Goal: Task Accomplishment & Management: Use online tool/utility

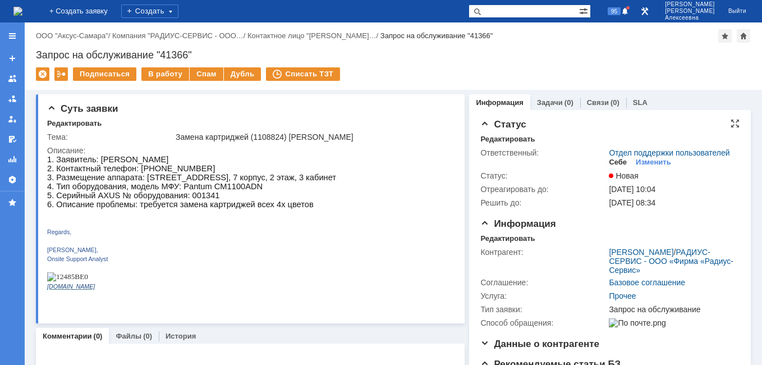
click at [609, 167] on div "Себе" at bounding box center [618, 162] width 18 height 9
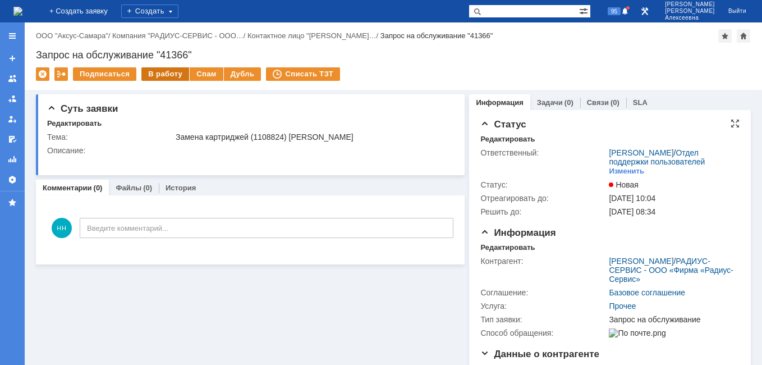
click at [169, 74] on div "В работу" at bounding box center [165, 73] width 48 height 13
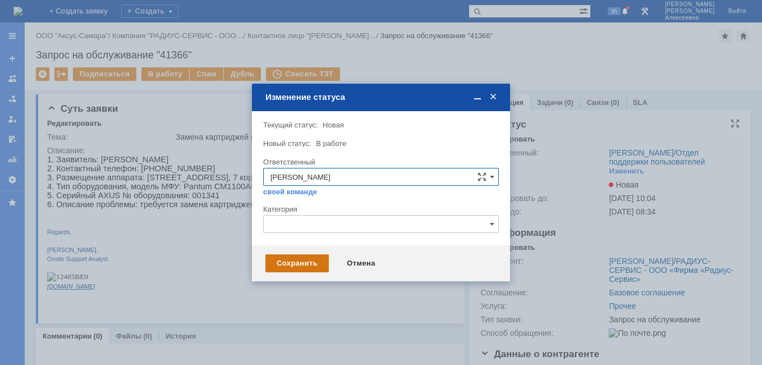
click at [300, 262] on div "Сохранить" at bounding box center [296, 263] width 63 height 18
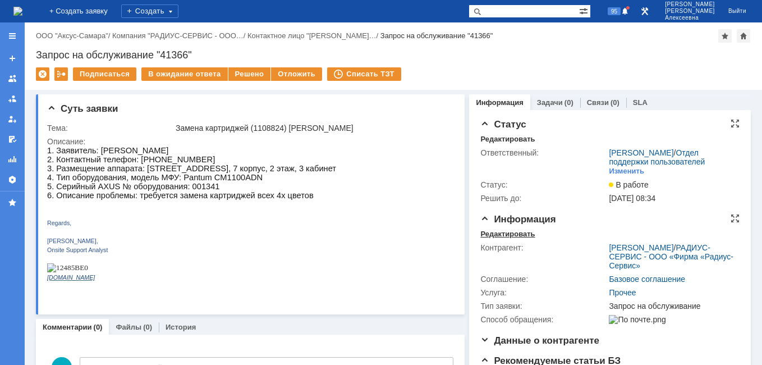
click at [507, 239] on div "Редактировать" at bounding box center [507, 234] width 54 height 9
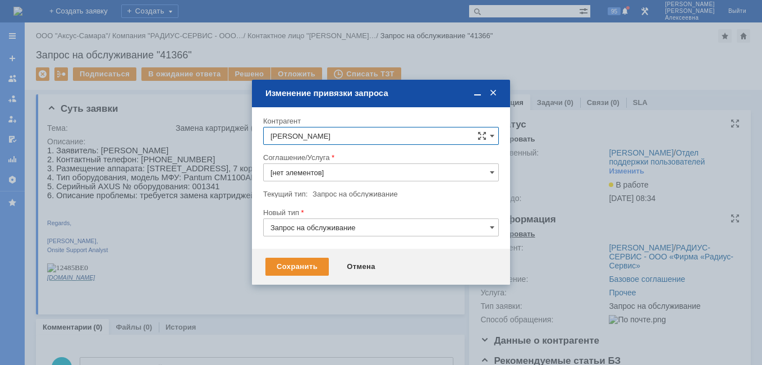
type input "Прочее"
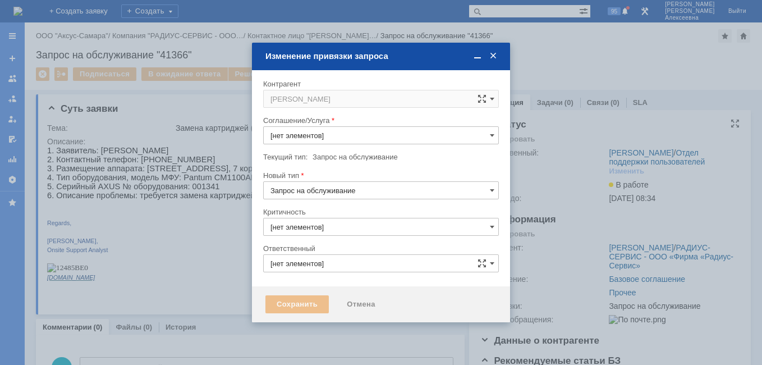
type input "Прочее"
type input "3. Низкая"
type input "[не указано]"
type input "[PERSON_NAME]"
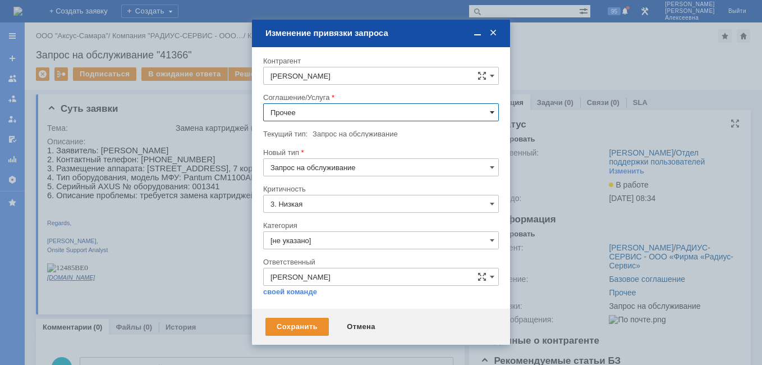
click at [490, 112] on div "Прочее" at bounding box center [381, 112] width 236 height 18
click at [485, 110] on input "Прочее" at bounding box center [381, 112] width 236 height 18
click at [342, 237] on div "ПТ_Замена расходных материалов / ресурсных деталей" at bounding box center [381, 242] width 235 height 18
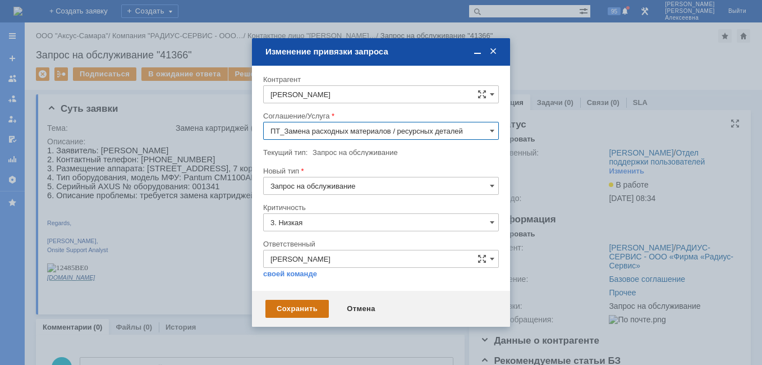
type input "ПТ_Замена расходных материалов / ресурсных деталей"
click at [291, 309] on div "Сохранить" at bounding box center [296, 309] width 63 height 18
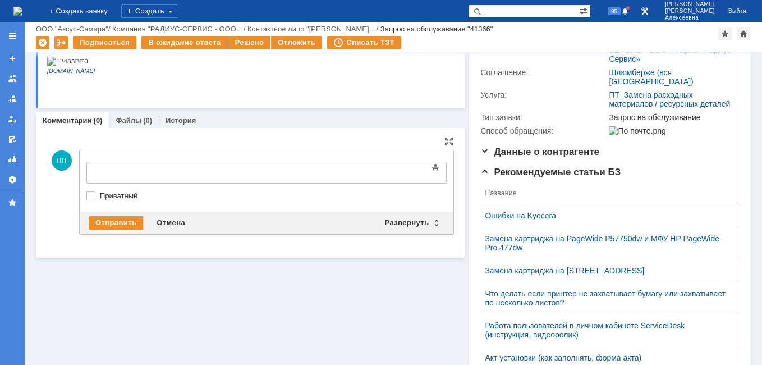
scroll to position [0, 0]
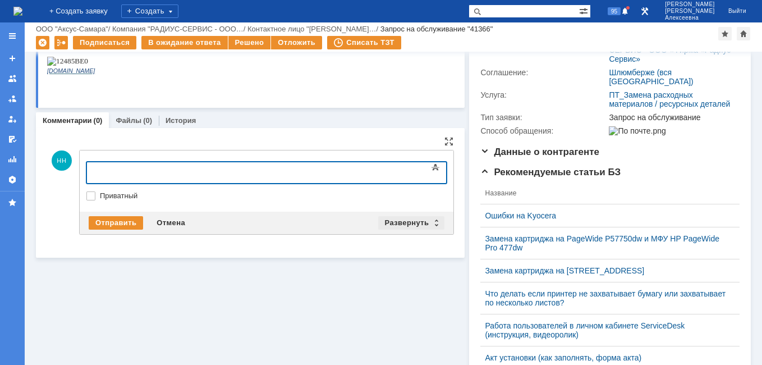
click at [436, 222] on div "Развернуть" at bounding box center [411, 222] width 67 height 13
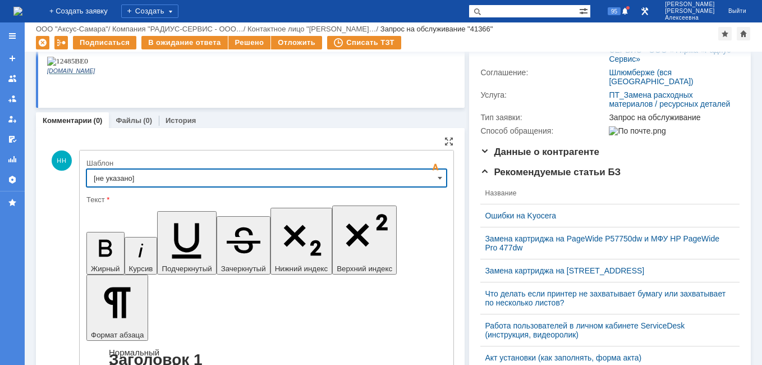
click at [432, 175] on input "[не указано]" at bounding box center [266, 178] width 360 height 18
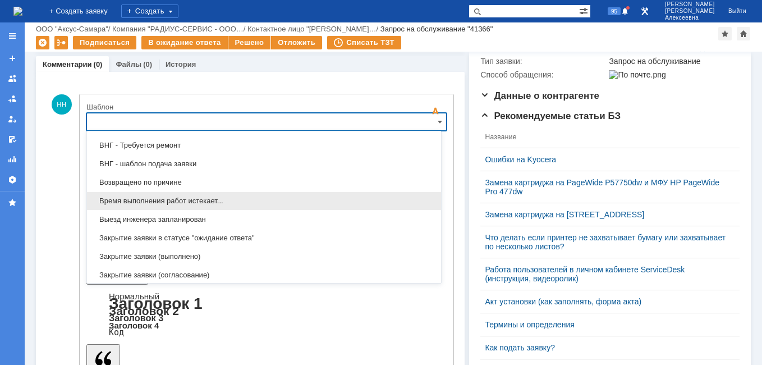
scroll to position [442, 0]
click at [181, 194] on div "Выезд инженера запланирован" at bounding box center [264, 201] width 354 height 18
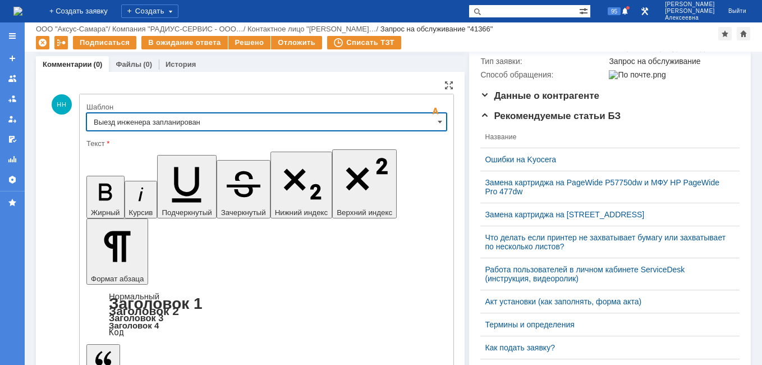
click at [430, 115] on input "Выезд инженера запланирован" at bounding box center [266, 122] width 360 height 18
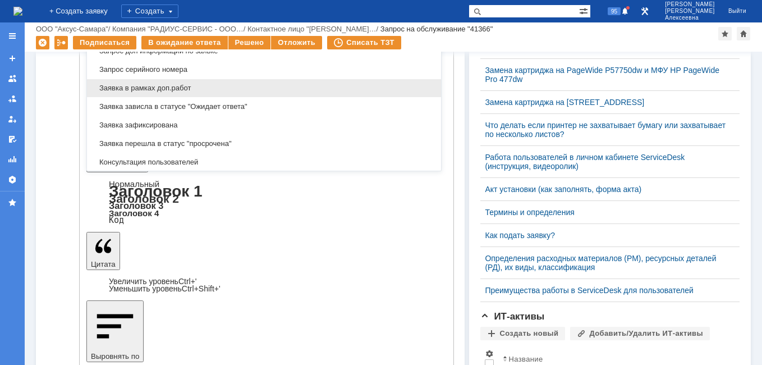
scroll to position [587, 0]
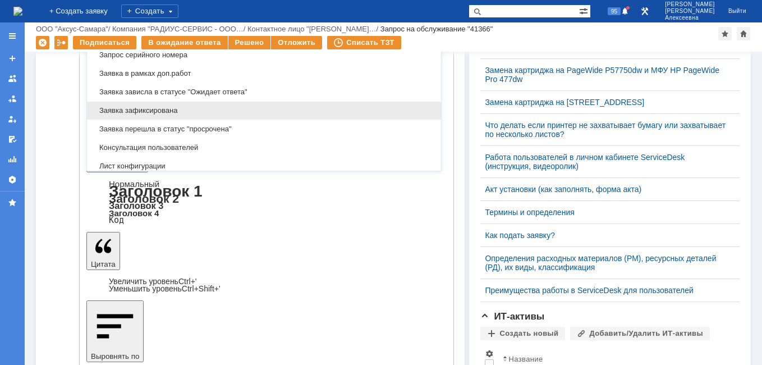
click at [175, 109] on span "Заявка зафиксирована" at bounding box center [264, 110] width 341 height 9
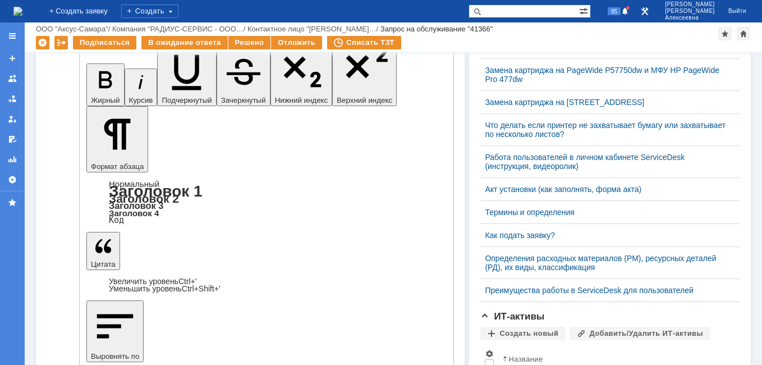
scroll to position [139, 0]
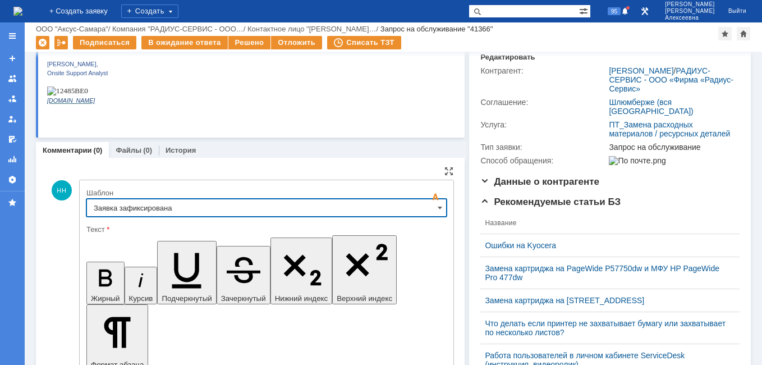
type input "Заявка зафиксирована"
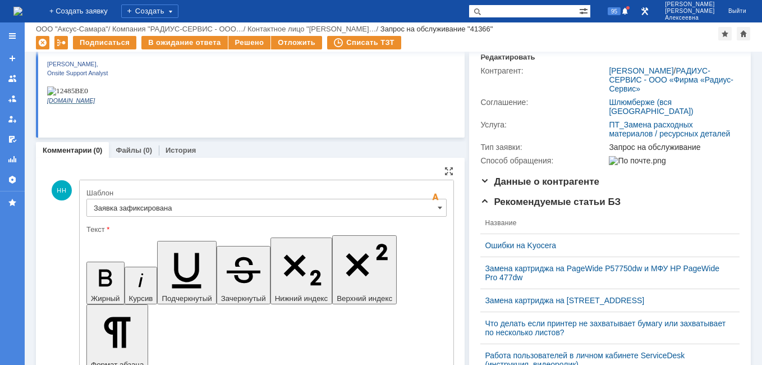
drag, startPoint x: 323, startPoint y: 2812, endPoint x: 108, endPoint y: 2816, distance: 215.0
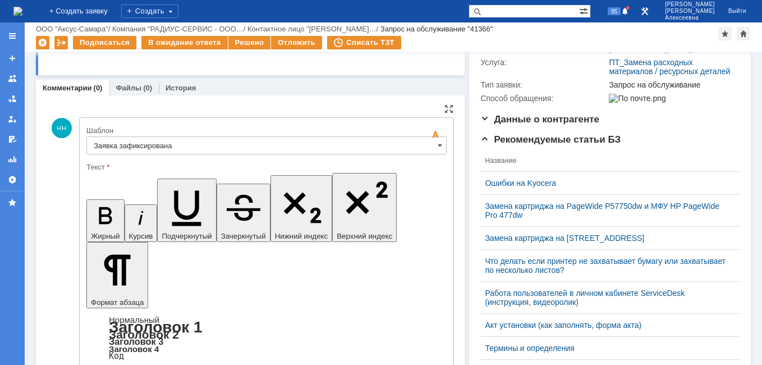
scroll to position [251, 0]
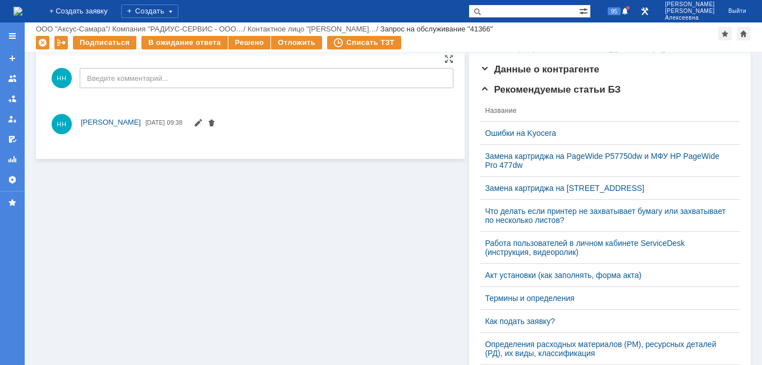
scroll to position [0, 0]
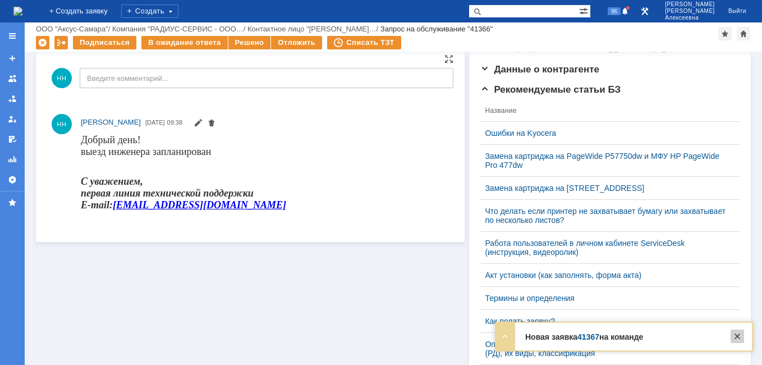
click at [736, 337] on div at bounding box center [737, 335] width 13 height 13
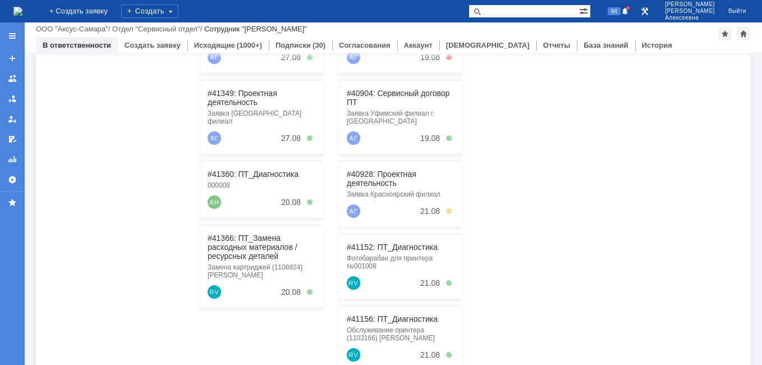
scroll to position [224, 0]
click at [242, 169] on link "#41360: ПТ_Диагностика" at bounding box center [253, 173] width 91 height 9
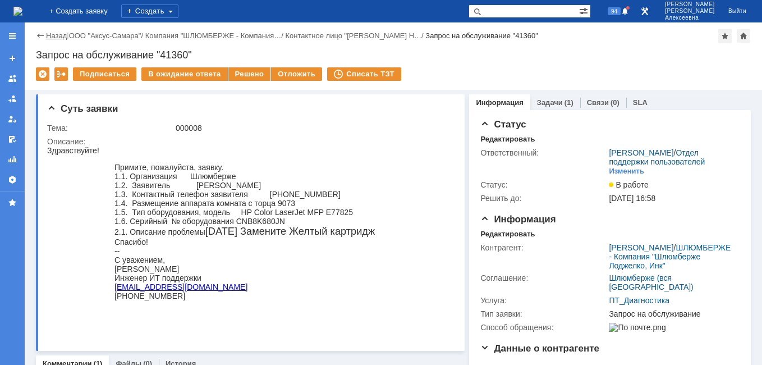
click at [48, 34] on link "Назад" at bounding box center [56, 35] width 21 height 8
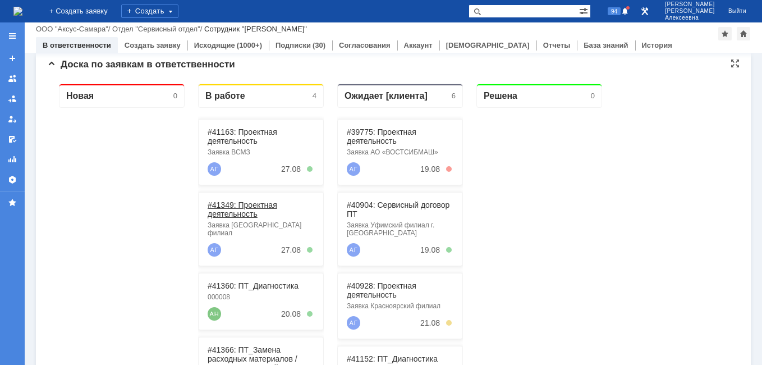
scroll to position [224, 0]
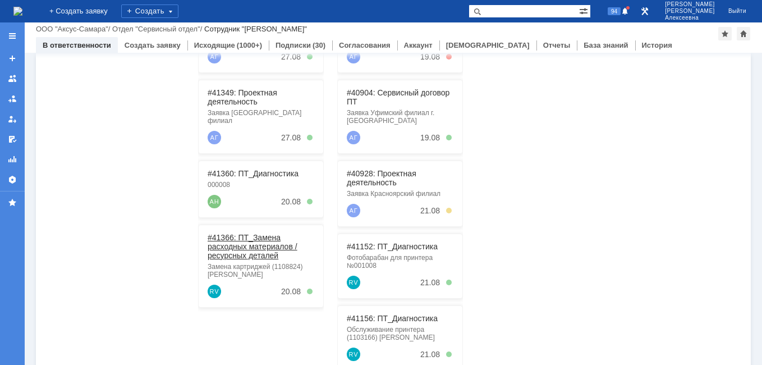
click at [256, 247] on link "#41366: ПТ_Замена расходных материалов / ресурсных деталей" at bounding box center [253, 246] width 90 height 27
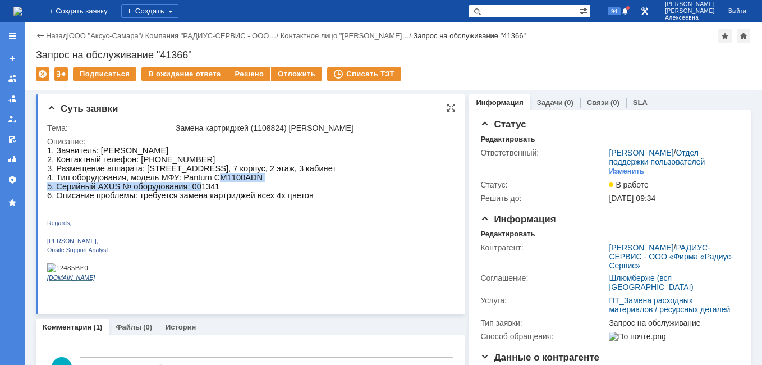
drag, startPoint x: 222, startPoint y: 181, endPoint x: 207, endPoint y: 190, distance: 17.6
click at [207, 190] on span "2. Контактный телефон: 89519510670 3. Размещение аппарата: Пермь, п.Ферма, Нефт…" at bounding box center [191, 177] width 289 height 45
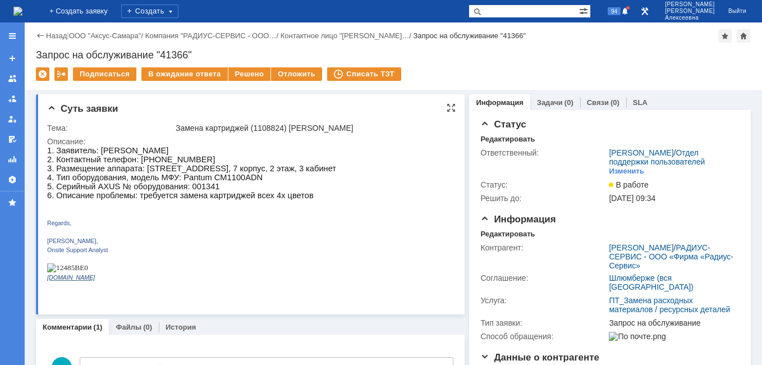
drag, startPoint x: 207, startPoint y: 190, endPoint x: 207, endPoint y: 217, distance: 26.4
click at [205, 223] on p "Regards," at bounding box center [191, 222] width 289 height 9
drag, startPoint x: 194, startPoint y: 186, endPoint x: 220, endPoint y: 186, distance: 26.4
click at [220, 186] on p "1. Заявитель: Nikolaeva Marina 2. Контактный телефон: 89519510670 3. Размещение…" at bounding box center [191, 173] width 289 height 54
copy span "001341"
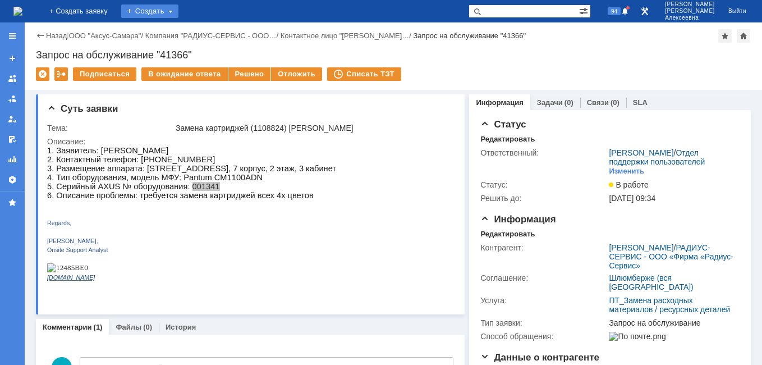
click at [169, 9] on div "Создать" at bounding box center [149, 10] width 57 height 13
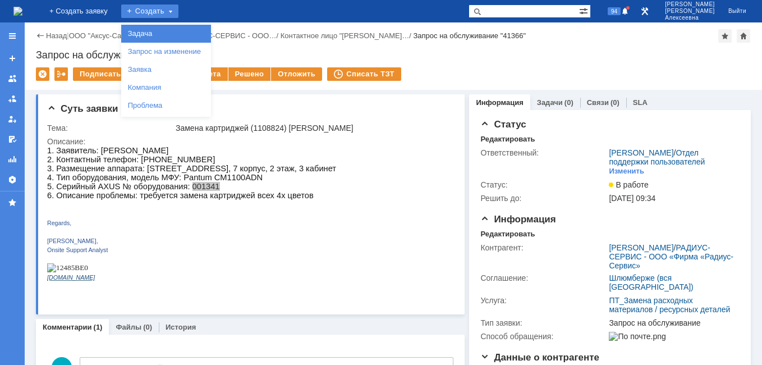
click at [164, 30] on link "Задача" at bounding box center [165, 33] width 85 height 13
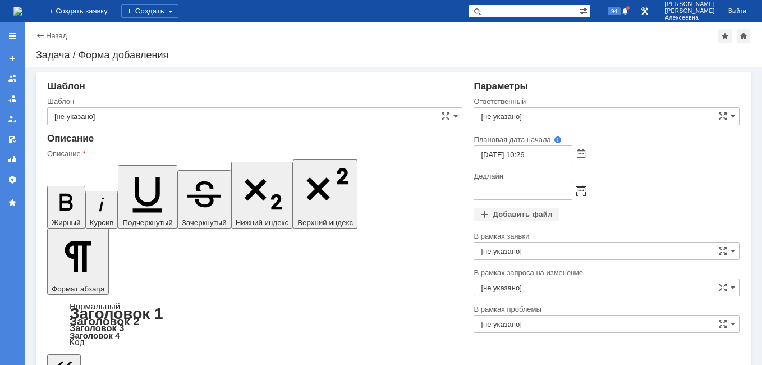
click at [577, 191] on span at bounding box center [581, 190] width 8 height 9
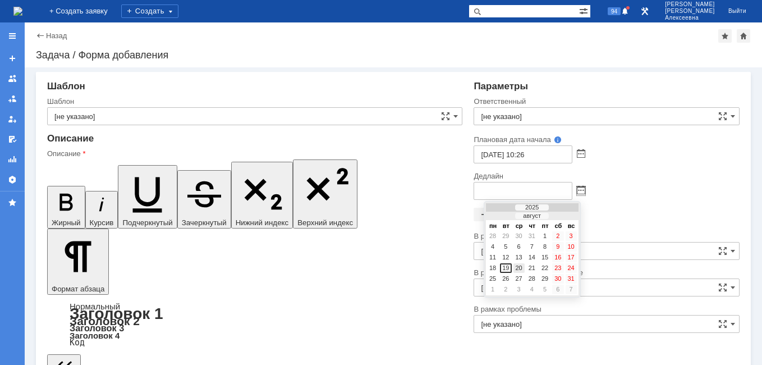
click at [521, 267] on div "20" at bounding box center [518, 268] width 11 height 10
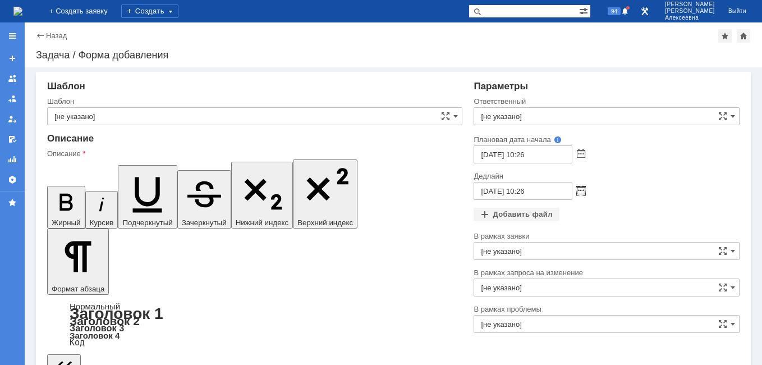
click at [578, 193] on span at bounding box center [581, 190] width 8 height 9
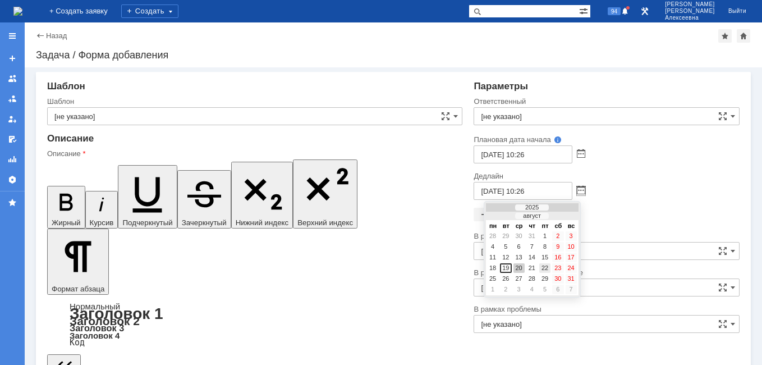
click at [543, 268] on div "22" at bounding box center [544, 268] width 11 height 10
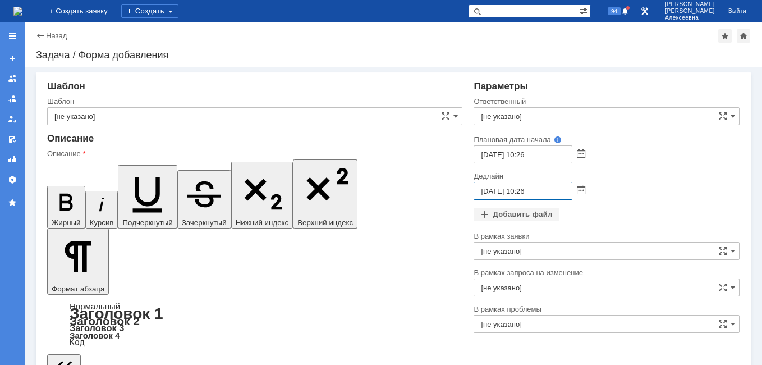
click at [522, 192] on input "22.08.2025 10:26" at bounding box center [523, 191] width 99 height 18
type input "22.08.2025 16:26"
click at [498, 116] on input "[не указано]" at bounding box center [607, 116] width 266 height 18
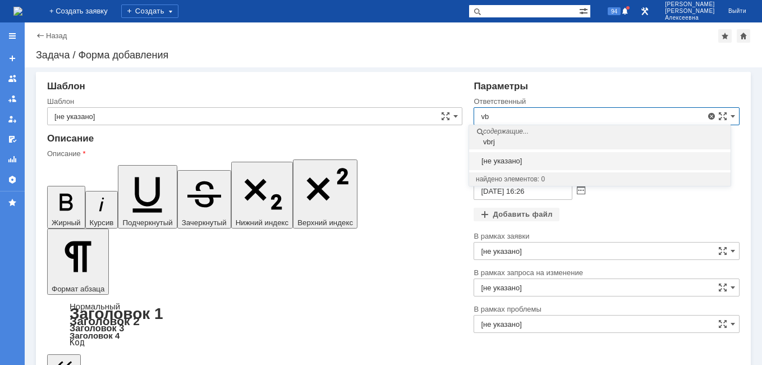
type input "v"
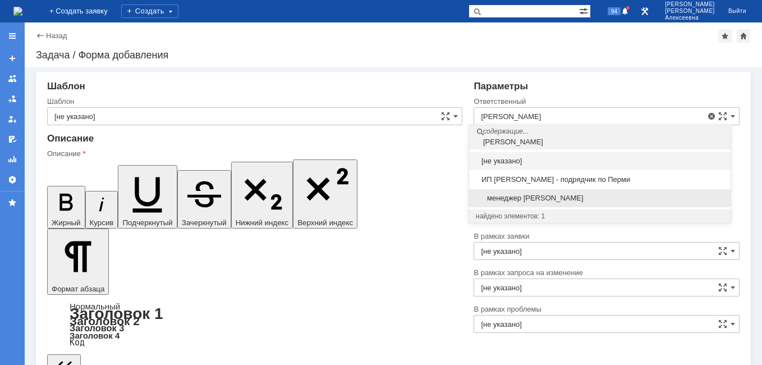
click at [505, 195] on span "менеджер МИКО" at bounding box center [600, 198] width 248 height 9
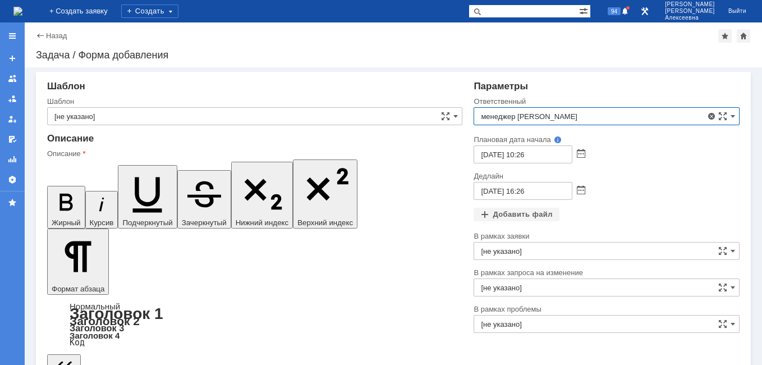
type input "менеджер МИКО"
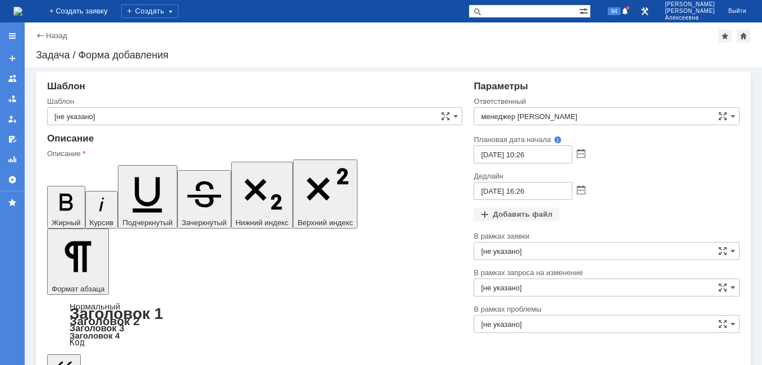
drag, startPoint x: 120, startPoint y: 2856, endPoint x: 117, endPoint y: 2864, distance: 8.3
drag, startPoint x: 120, startPoint y: 2863, endPoint x: 95, endPoint y: 3046, distance: 185.2
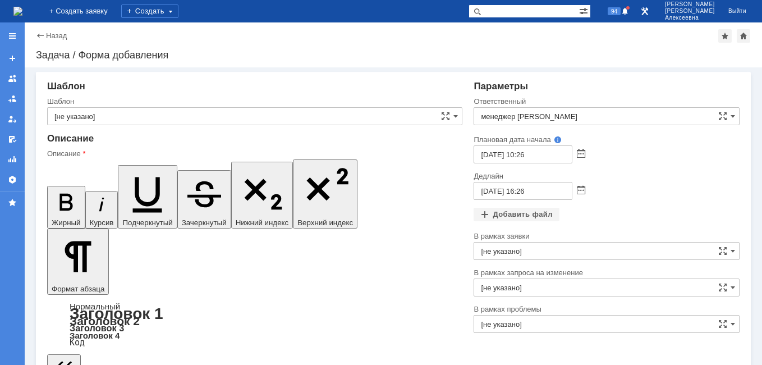
copy body "​п. Ферма Нефтяников, 25"
click at [52, 187] on icon "button" at bounding box center [66, 201] width 29 height 29
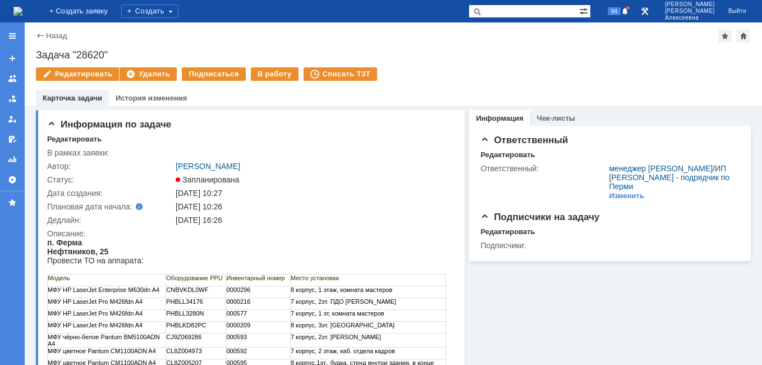
click at [22, 7] on img at bounding box center [17, 11] width 9 height 9
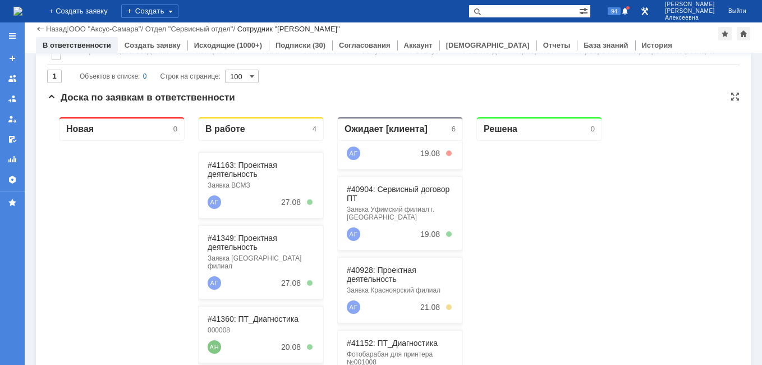
scroll to position [168, 0]
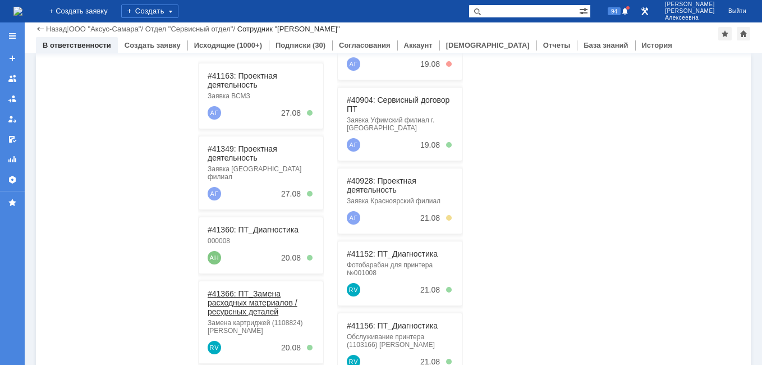
click at [242, 296] on link "#41366: ПТ_Замена расходных материалов / ресурсных деталей" at bounding box center [253, 302] width 90 height 27
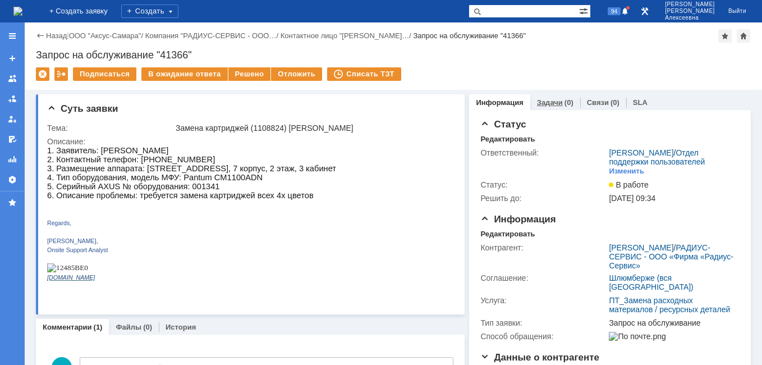
click at [542, 105] on link "Задачи" at bounding box center [550, 102] width 26 height 8
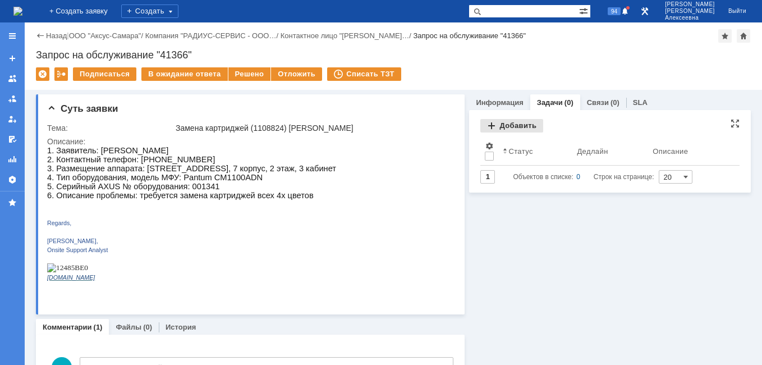
click at [512, 126] on div "Добавить" at bounding box center [511, 125] width 63 height 13
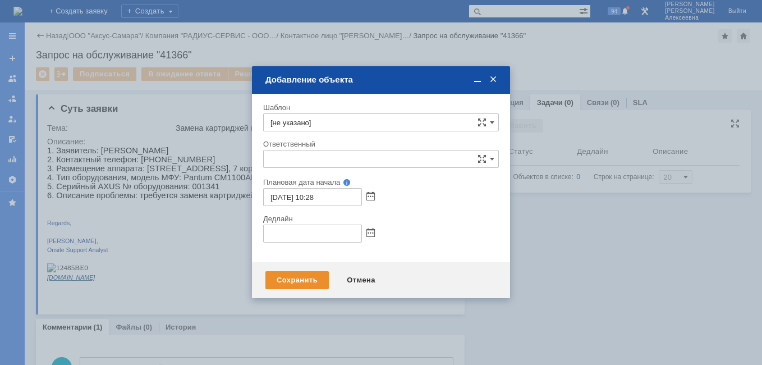
type input "[не указано]"
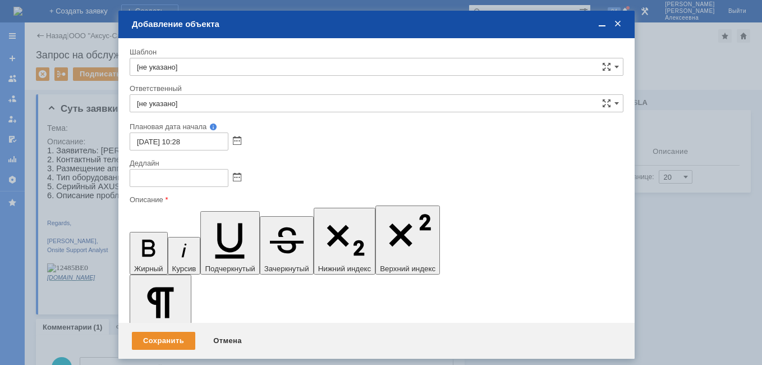
click at [239, 174] on span at bounding box center [237, 177] width 8 height 9
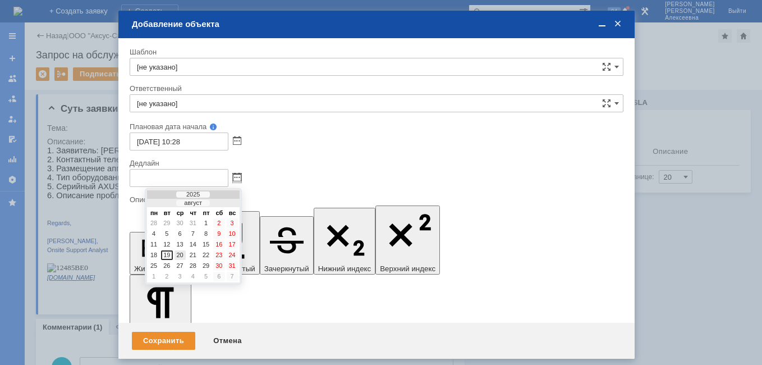
click at [182, 258] on div "20" at bounding box center [180, 255] width 11 height 10
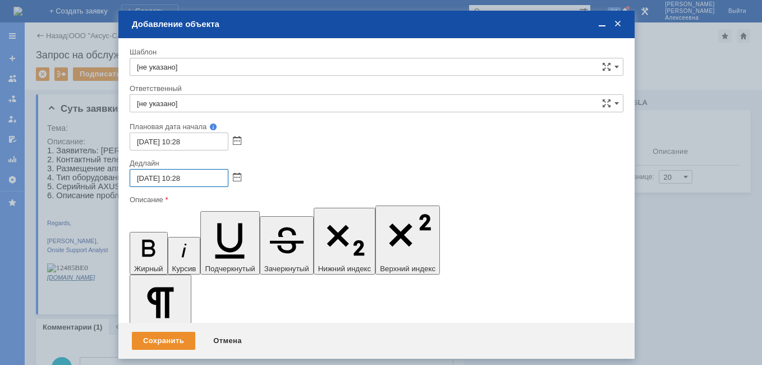
click at [185, 177] on input "20.08.2025 10:28" at bounding box center [179, 178] width 99 height 18
click at [182, 178] on input "20.08.2025 10:28" at bounding box center [179, 178] width 99 height 18
type input "20.08.2025 16:28"
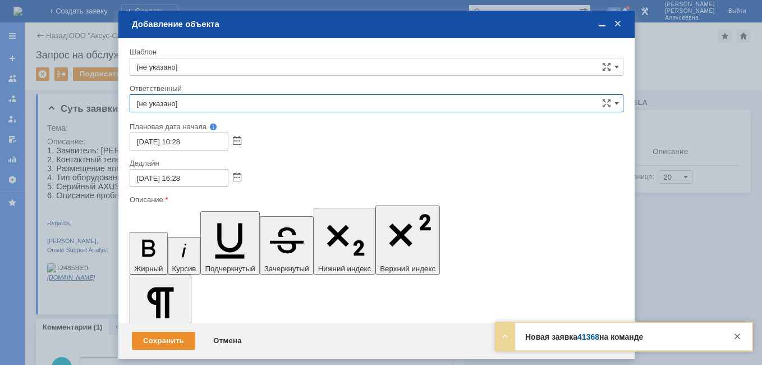
click at [168, 104] on input "[не указано]" at bounding box center [377, 103] width 494 height 18
click at [164, 181] on span "менеджер [PERSON_NAME]" at bounding box center [376, 185] width 479 height 9
type input "менеджер [PERSON_NAME]"
drag, startPoint x: 178, startPoint y: 3217, endPoint x: 137, endPoint y: 3216, distance: 41.0
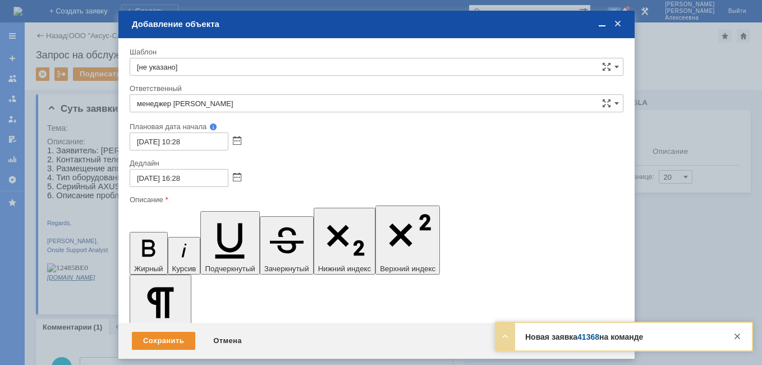
click at [134, 233] on icon "button" at bounding box center [148, 247] width 29 height 29
click at [602, 21] on span at bounding box center [602, 24] width 11 height 10
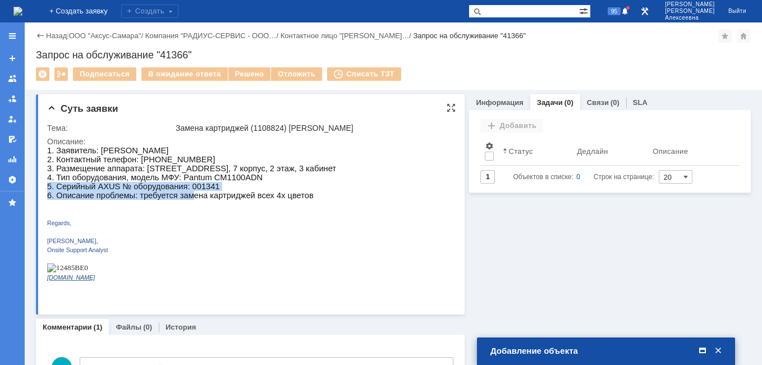
drag, startPoint x: 220, startPoint y: 186, endPoint x: 192, endPoint y: 192, distance: 28.7
click at [192, 192] on p "1. Заявитель: Nikolaeva Marina 2. Контактный телефон: 89519510670 3. Размещение…" at bounding box center [191, 173] width 289 height 54
drag, startPoint x: 703, startPoint y: 346, endPoint x: 681, endPoint y: 338, distance: 23.3
click at [703, 346] on span at bounding box center [702, 351] width 11 height 10
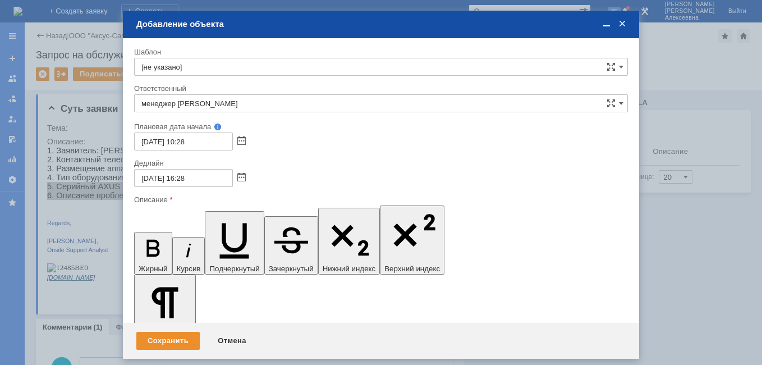
click at [610, 21] on span at bounding box center [606, 24] width 11 height 10
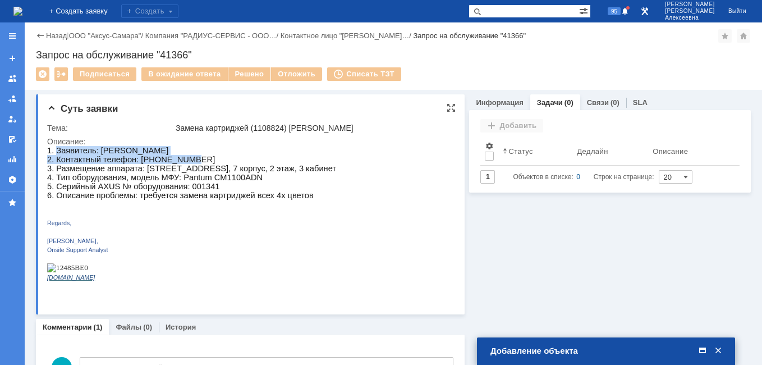
drag, startPoint x: 193, startPoint y: 160, endPoint x: 58, endPoint y: 150, distance: 135.6
click at [58, 150] on p "1. Заявитель: Nikolaeva Marina 2. Контактный телефон: 89519510670 3. Размещение…" at bounding box center [191, 173] width 289 height 54
copy p "Заявитель: Nikolaeva Marina 2. Контактный телефон: 89519510670"
drag, startPoint x: 703, startPoint y: 348, endPoint x: 678, endPoint y: 347, distance: 24.2
click at [702, 348] on span at bounding box center [702, 351] width 11 height 10
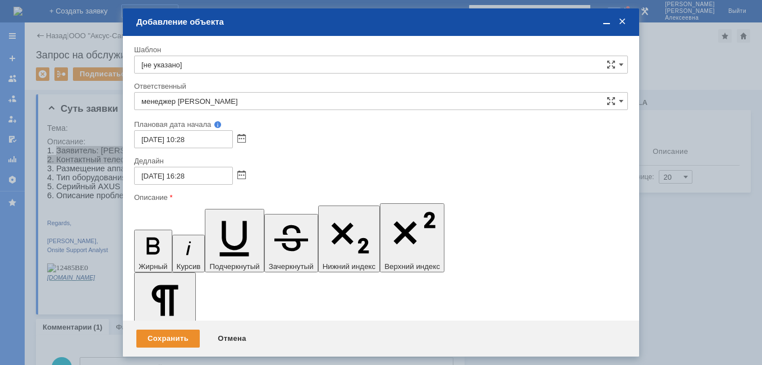
scroll to position [61, 7]
drag, startPoint x: 155, startPoint y: 3269, endPoint x: 275, endPoint y: 3485, distance: 247.7
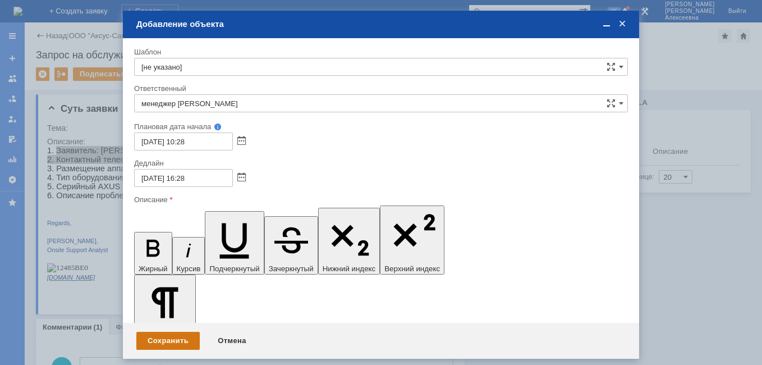
click at [158, 336] on div "Сохранить" at bounding box center [167, 341] width 63 height 18
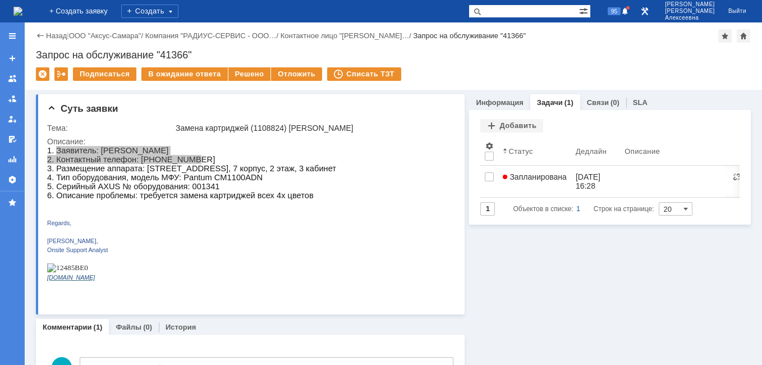
scroll to position [0, 0]
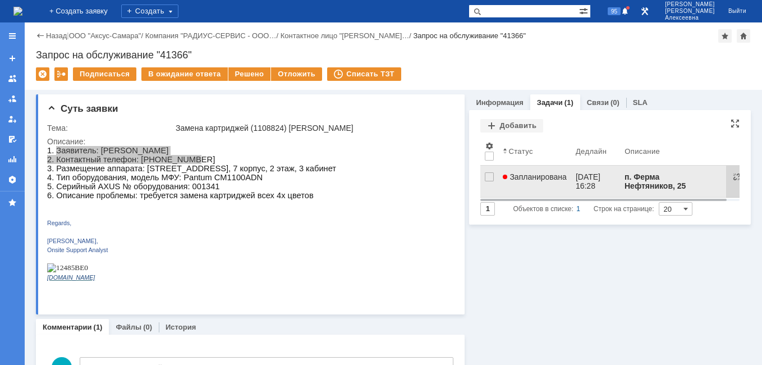
click at [573, 171] on link "20.08.2025 16:28" at bounding box center [595, 181] width 49 height 31
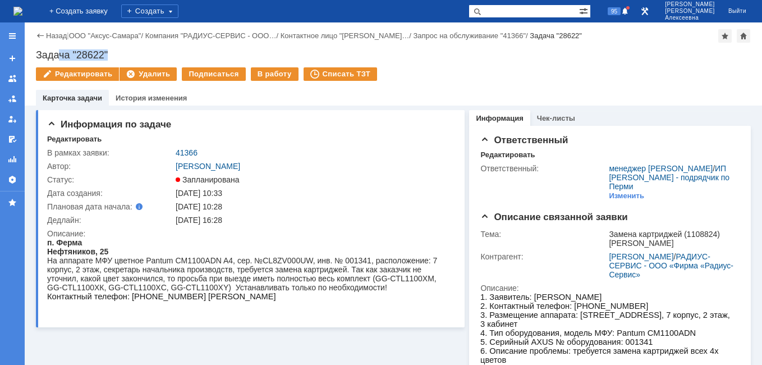
drag, startPoint x: 115, startPoint y: 53, endPoint x: 55, endPoint y: 54, distance: 60.1
click at [56, 54] on div "Задача "28622"" at bounding box center [393, 54] width 715 height 11
drag, startPoint x: 55, startPoint y: 54, endPoint x: 45, endPoint y: 54, distance: 9.6
click at [52, 54] on div "Задача "28622"" at bounding box center [393, 54] width 715 height 11
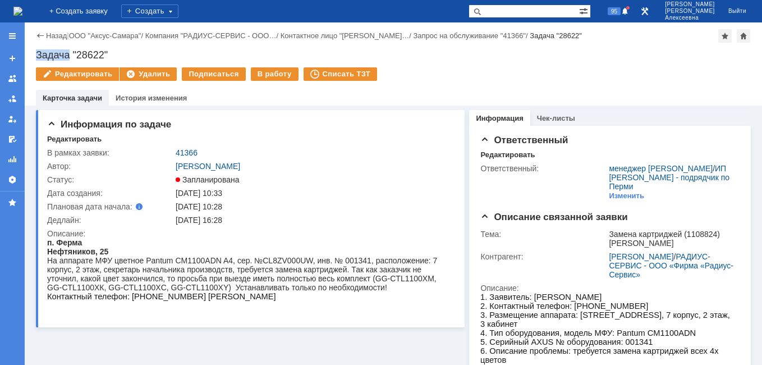
click at [43, 55] on div "Задача "28622"" at bounding box center [393, 54] width 715 height 11
drag, startPoint x: 43, startPoint y: 55, endPoint x: 113, endPoint y: 55, distance: 70.7
click at [113, 55] on div "Задача "28622"" at bounding box center [393, 54] width 715 height 11
copy div "Задача "28622""
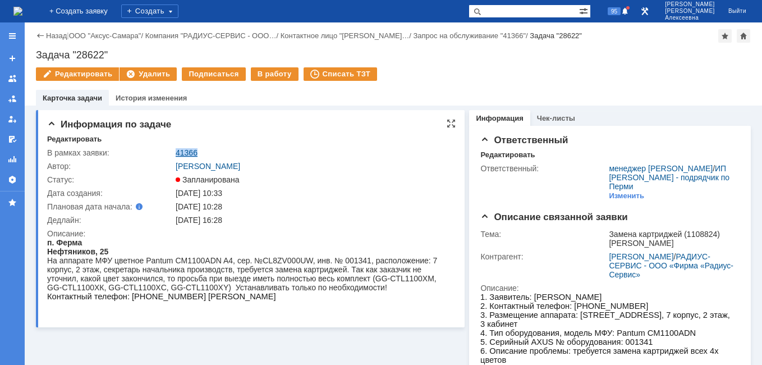
drag, startPoint x: 200, startPoint y: 150, endPoint x: 176, endPoint y: 153, distance: 24.4
click at [176, 153] on div "41366" at bounding box center [313, 152] width 274 height 9
copy link "41366"
drag, startPoint x: 110, startPoint y: 50, endPoint x: 36, endPoint y: 55, distance: 73.7
click at [36, 55] on div "Задача "28622"" at bounding box center [393, 54] width 715 height 11
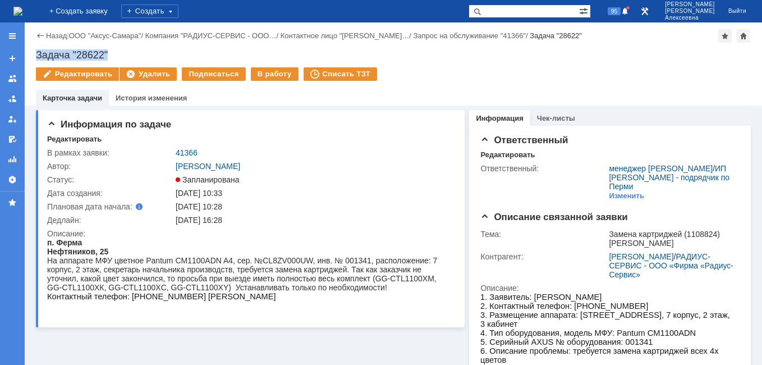
copy div "Задача "28622""
click at [615, 167] on link "менеджер [PERSON_NAME]" at bounding box center [661, 168] width 104 height 9
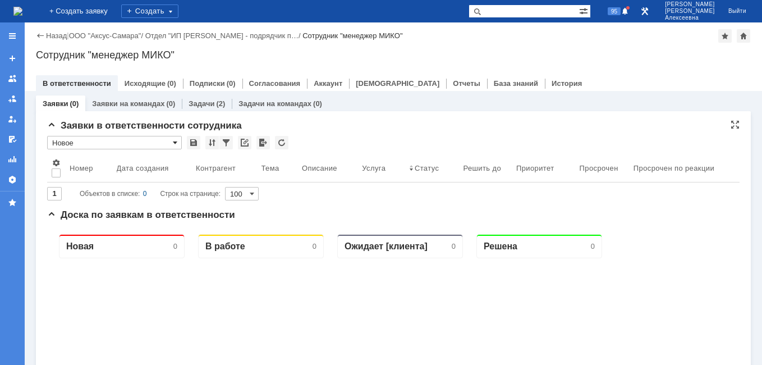
click at [175, 144] on span at bounding box center [175, 142] width 4 height 9
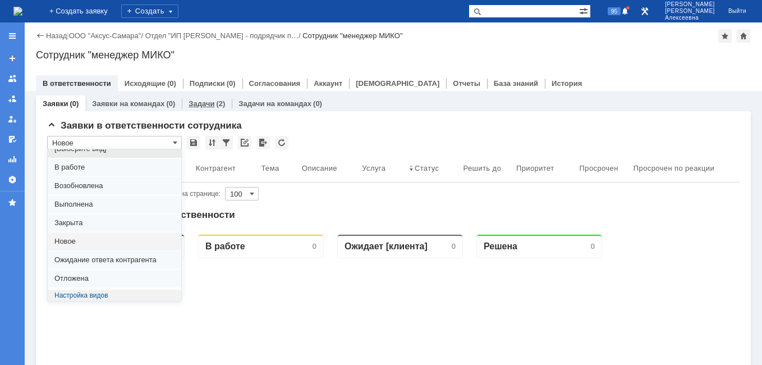
click at [205, 101] on link "Задачи" at bounding box center [202, 103] width 26 height 8
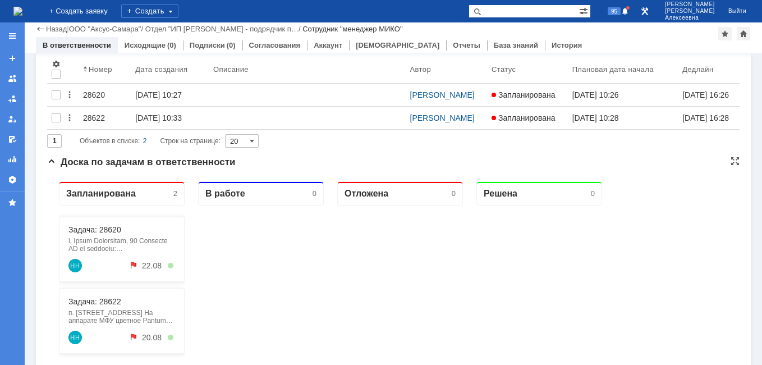
scroll to position [112, 0]
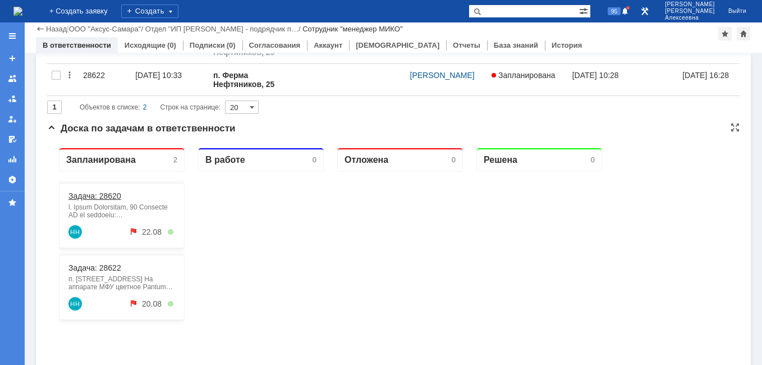
click at [94, 195] on link "Задача: 28620" at bounding box center [94, 195] width 53 height 9
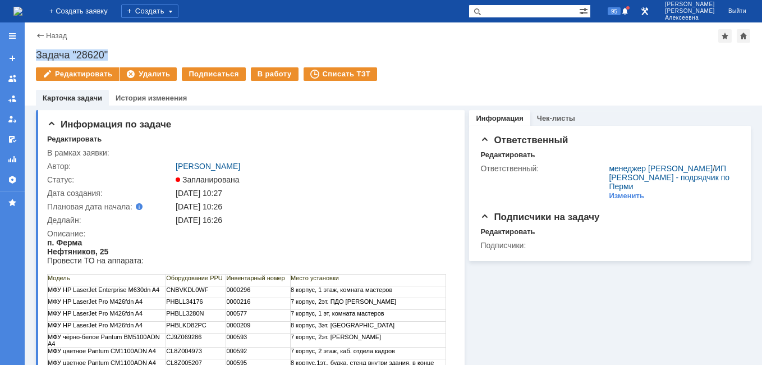
drag, startPoint x: 118, startPoint y: 50, endPoint x: 39, endPoint y: 57, distance: 80.0
click at [39, 57] on div "Задача "28620"" at bounding box center [393, 54] width 715 height 11
copy div "Задача "28620""
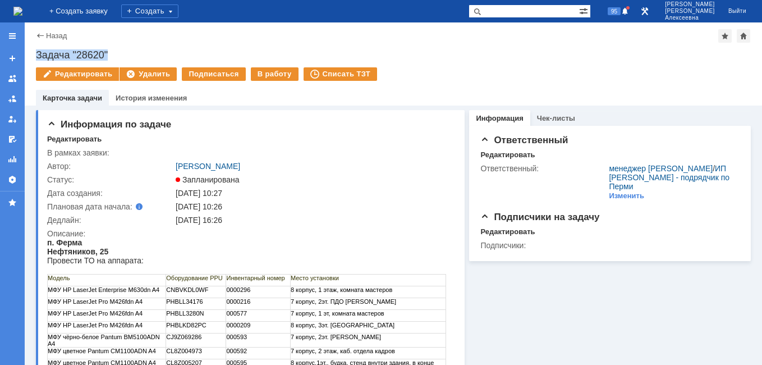
click at [22, 8] on img at bounding box center [17, 11] width 9 height 9
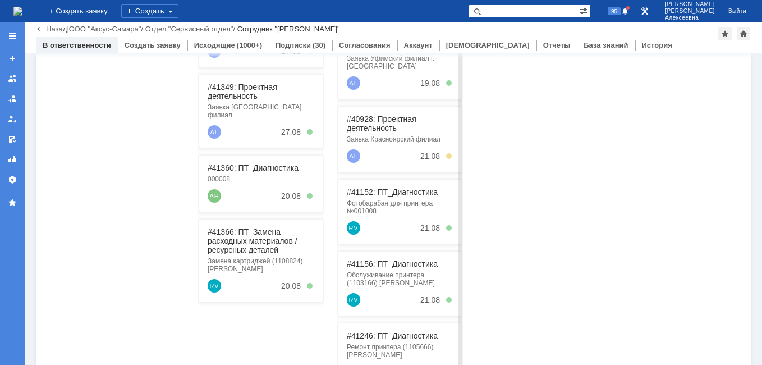
scroll to position [286, 0]
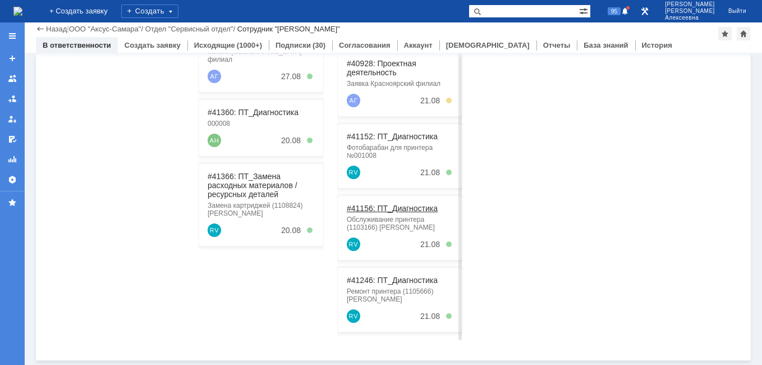
click at [389, 205] on link "#41156: ПТ_Диагностика" at bounding box center [392, 208] width 91 height 9
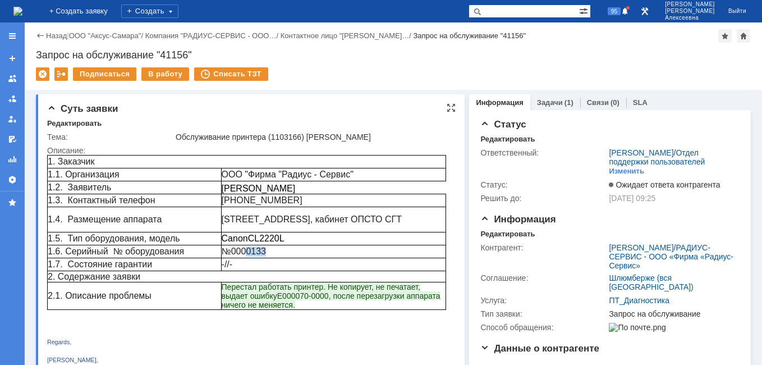
drag, startPoint x: 269, startPoint y: 251, endPoint x: 247, endPoint y: 252, distance: 22.5
click at [247, 252] on p "№0000 133" at bounding box center [334, 251] width 224 height 10
click at [168, 11] on div "Создать" at bounding box center [149, 10] width 57 height 13
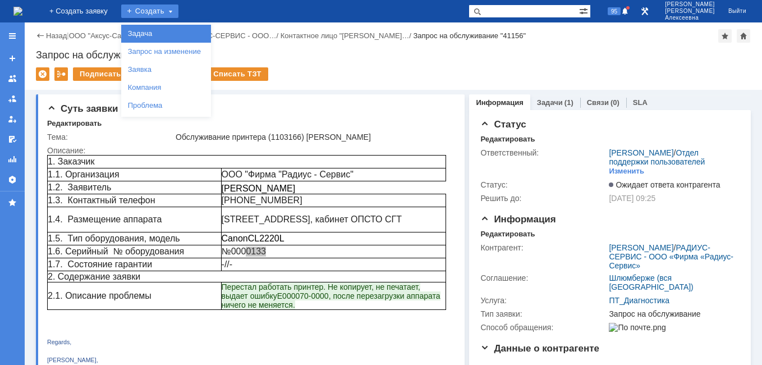
click at [171, 32] on link "Задача" at bounding box center [165, 33] width 85 height 13
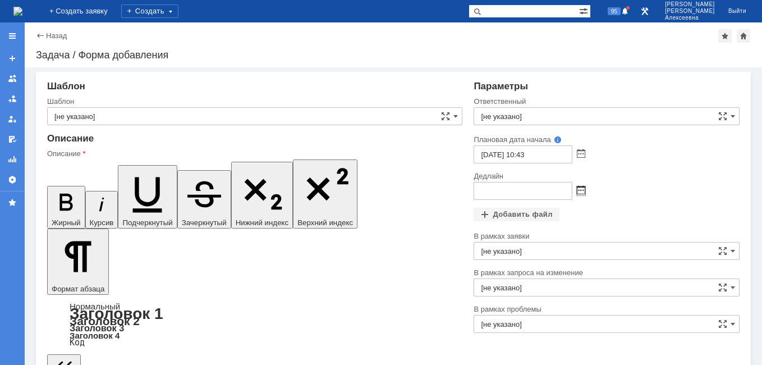
click at [579, 191] on span at bounding box center [581, 190] width 8 height 9
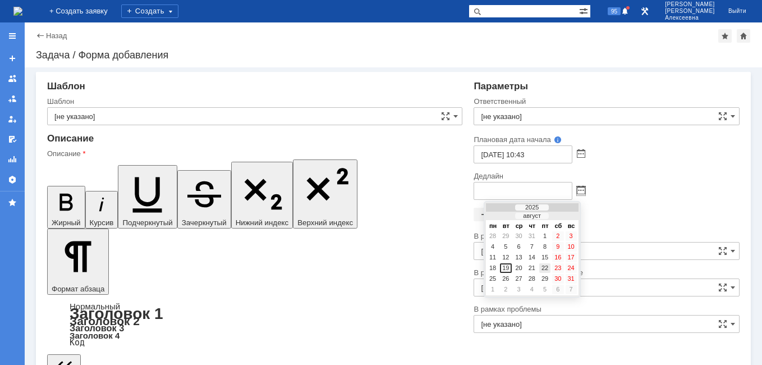
click at [548, 267] on div "22" at bounding box center [544, 268] width 11 height 10
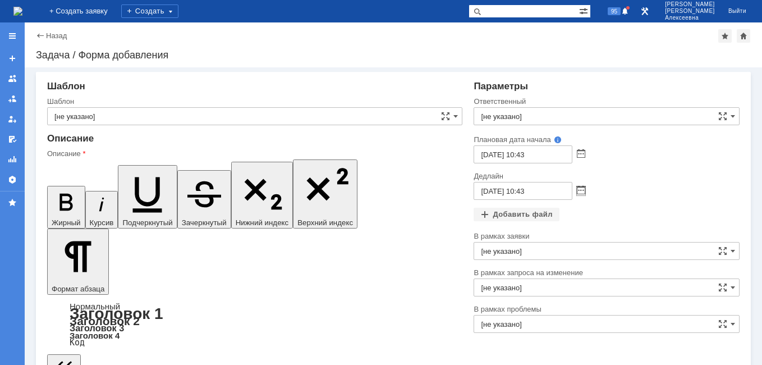
click at [522, 190] on input "22.08.2025 10:43" at bounding box center [523, 191] width 99 height 18
type input "[DATE] 16:43"
drag, startPoint x: 131, startPoint y: 2863, endPoint x: 55, endPoint y: 2853, distance: 76.4
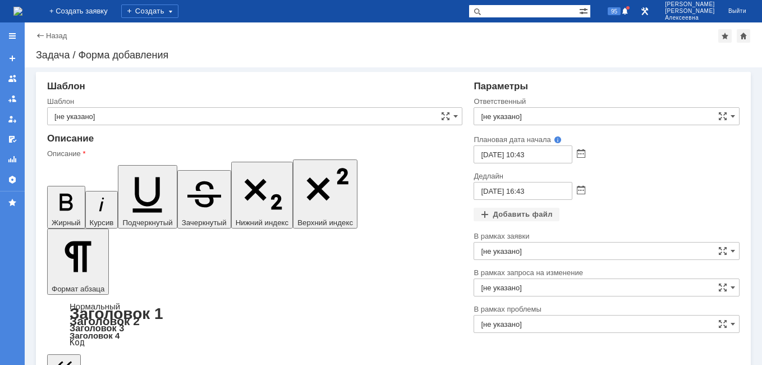
drag, startPoint x: 54, startPoint y: 164, endPoint x: 41, endPoint y: 35, distance: 129.8
click at [59, 194] on icon "button" at bounding box center [65, 202] width 13 height 17
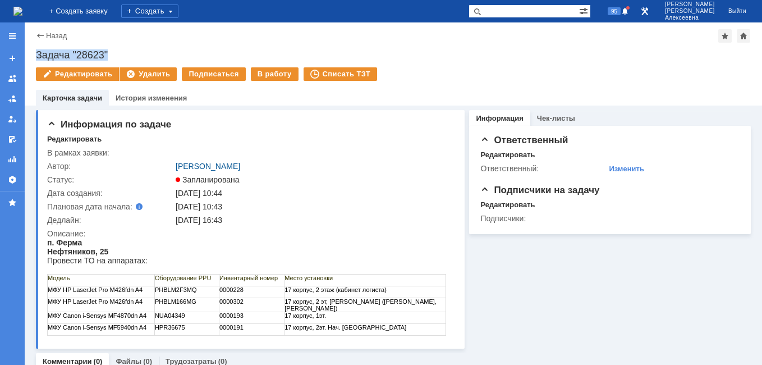
drag, startPoint x: 120, startPoint y: 52, endPoint x: 38, endPoint y: 54, distance: 82.0
click at [38, 54] on div "Задача "28623"" at bounding box center [393, 54] width 715 height 11
click at [520, 9] on input "text" at bounding box center [524, 10] width 111 height 13
paste input "41246"
type input "41246"
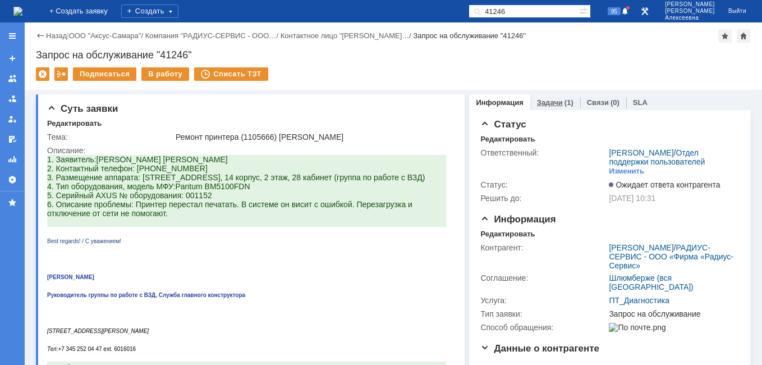
click at [545, 98] on link "Задачи" at bounding box center [550, 102] width 26 height 8
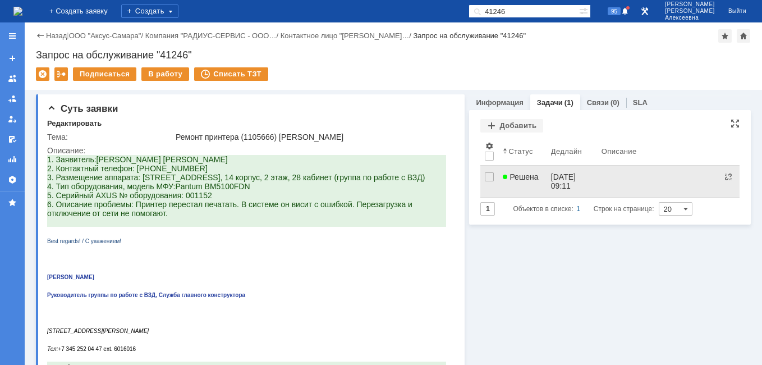
click at [522, 176] on span "Решена" at bounding box center [520, 176] width 35 height 9
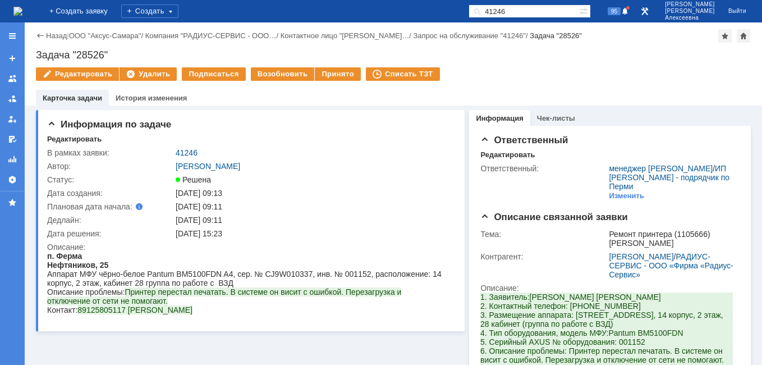
drag, startPoint x: 545, startPoint y: 8, endPoint x: 414, endPoint y: 24, distance: 132.2
click at [417, 24] on div "На домашнюю + Создать заявку Создать 41246 95 Новоженова Наталья Алексеевна Вый…" at bounding box center [381, 182] width 762 height 365
type input "41163"
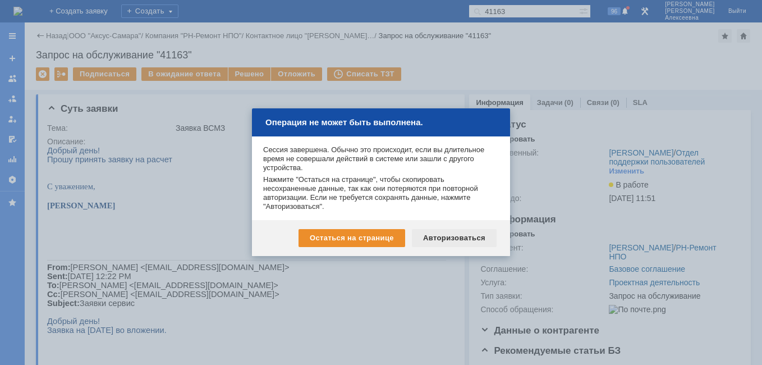
click at [453, 242] on div "Авторизоваться" at bounding box center [454, 238] width 85 height 18
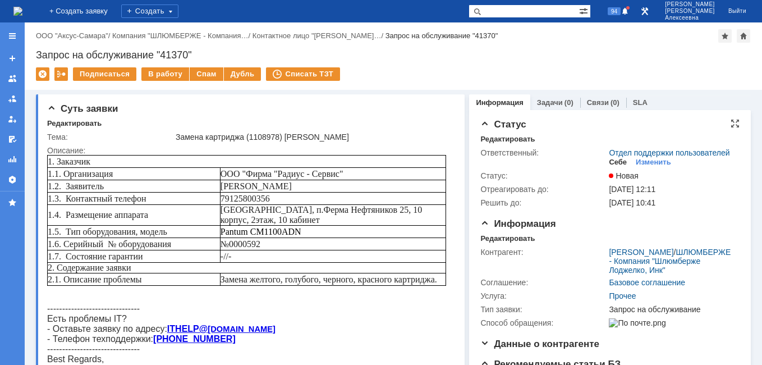
click at [611, 167] on div "Себе" at bounding box center [618, 162] width 18 height 9
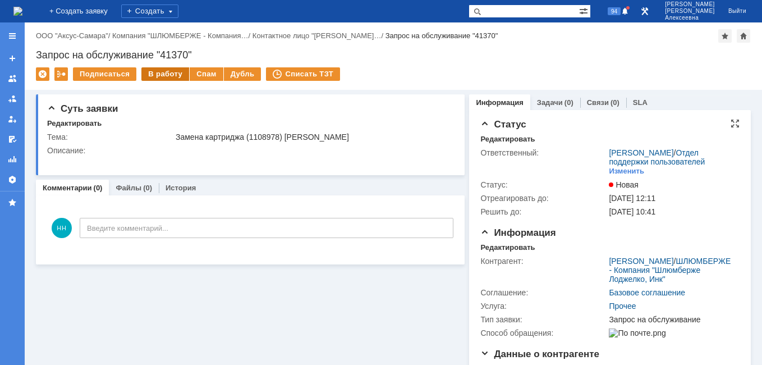
click at [166, 72] on div "В работу" at bounding box center [165, 73] width 48 height 13
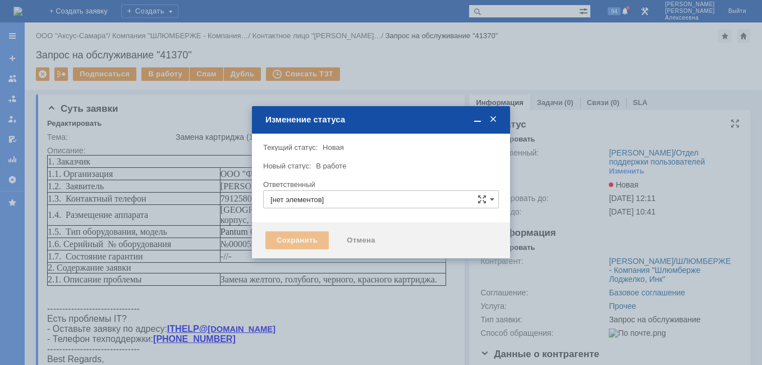
type input "[PERSON_NAME]"
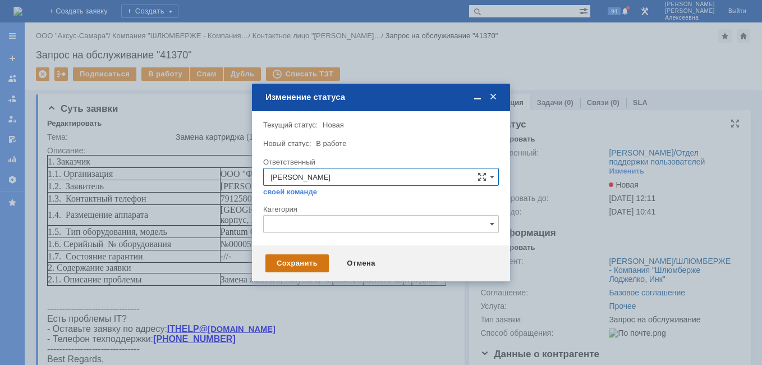
click at [293, 257] on div "Сохранить" at bounding box center [296, 263] width 63 height 18
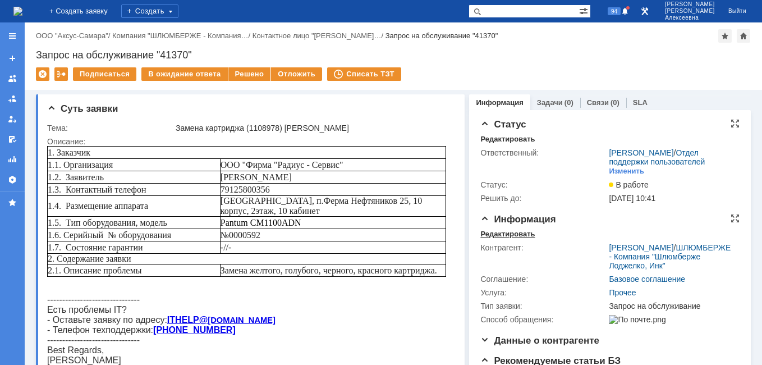
click at [499, 239] on div "Редактировать" at bounding box center [507, 234] width 54 height 9
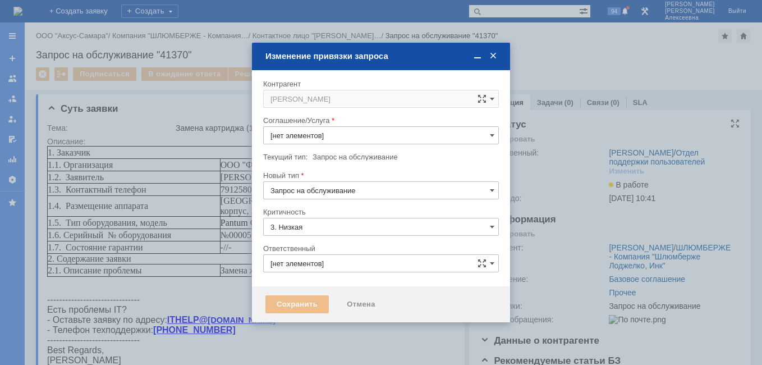
type input "[PERSON_NAME]"
type input "Прочее"
type input "[не указано]"
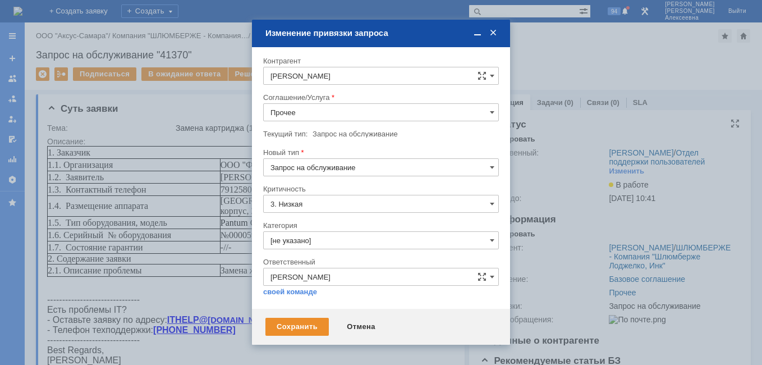
click at [484, 113] on input "Прочее" at bounding box center [381, 112] width 236 height 18
click at [366, 189] on span "ПТ_Замена расходных материалов / ресурсных деталей" at bounding box center [380, 192] width 221 height 9
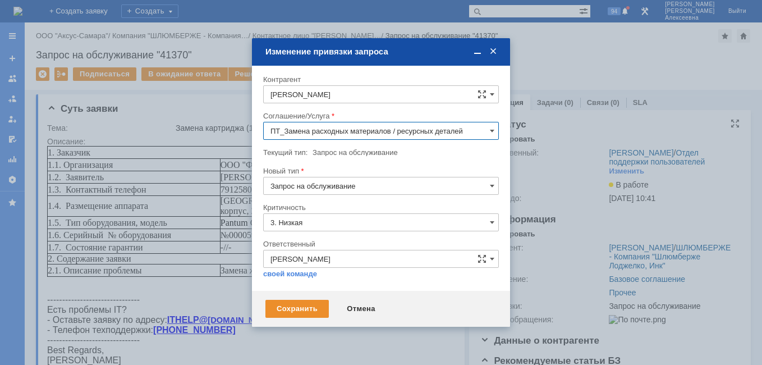
type input "ПТ_Замена расходных материалов / ресурсных деталей"
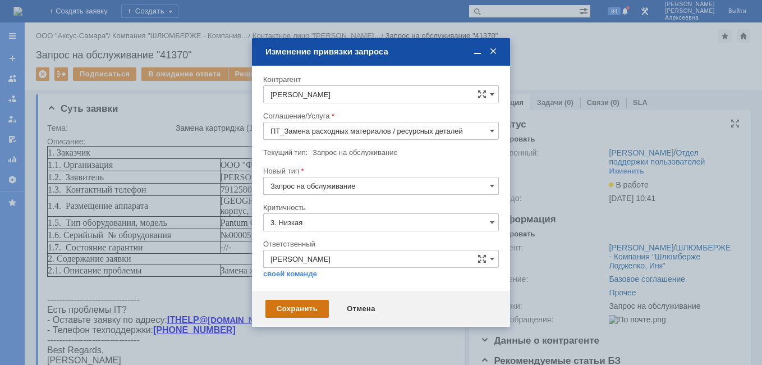
click at [300, 304] on div "Сохранить" at bounding box center [296, 309] width 63 height 18
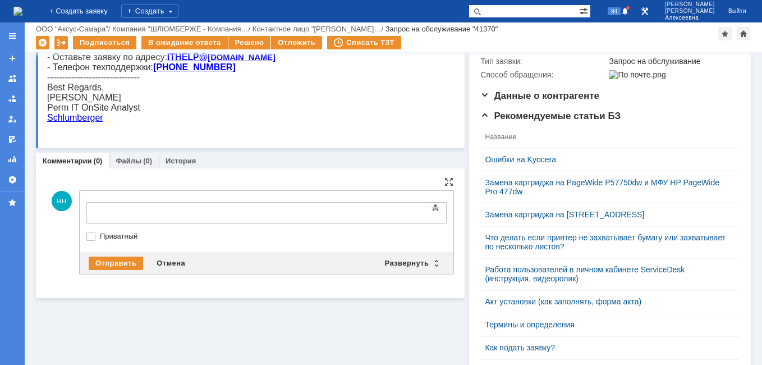
scroll to position [0, 0]
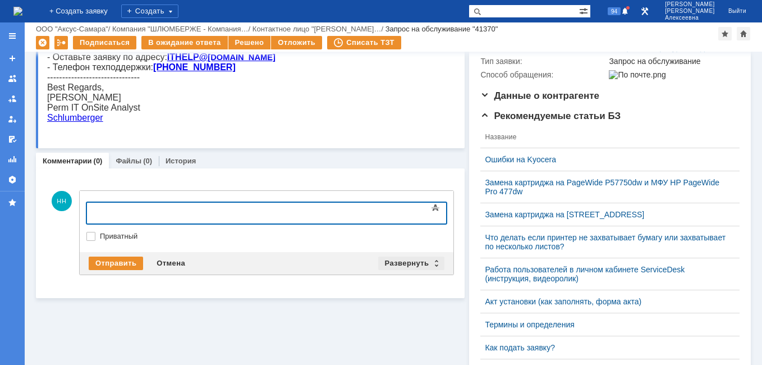
click at [434, 261] on div "Развернуть" at bounding box center [411, 262] width 67 height 13
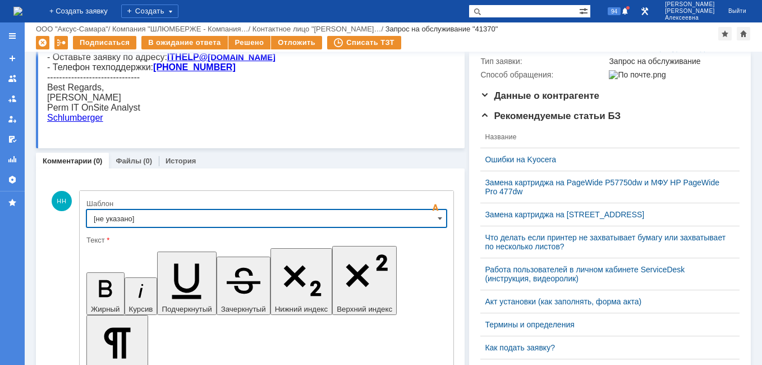
click at [428, 220] on input "[не указано]" at bounding box center [266, 218] width 360 height 18
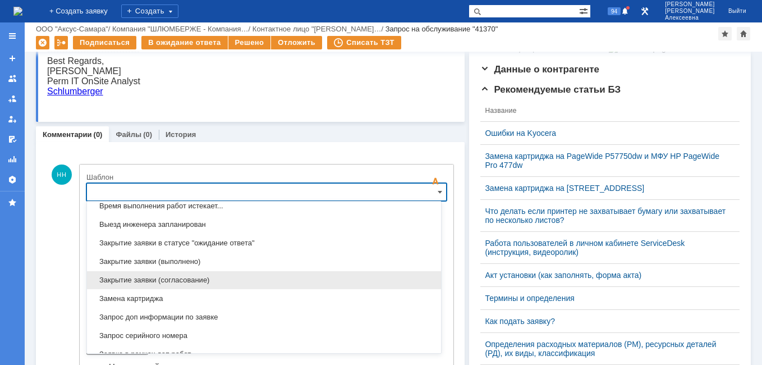
scroll to position [498, 0]
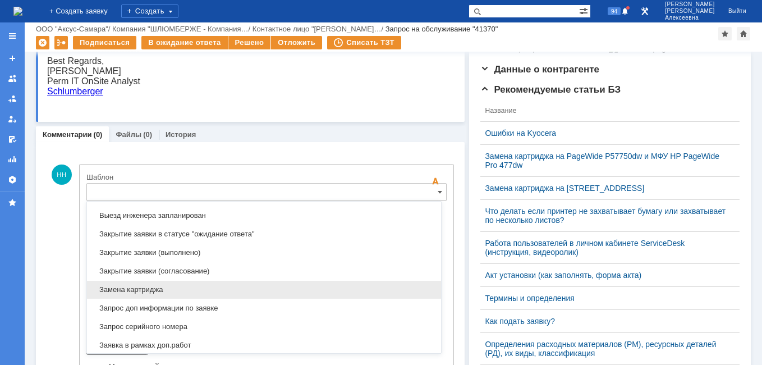
click at [160, 283] on div "Замена картриджа" at bounding box center [264, 290] width 354 height 18
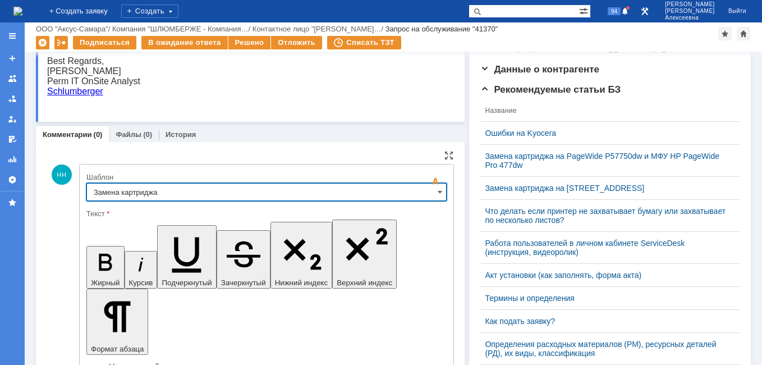
type input "Замена картриджа"
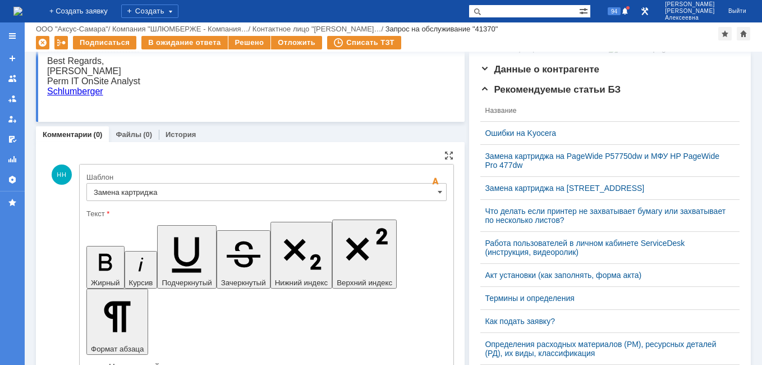
drag, startPoint x: 391, startPoint y: 2809, endPoint x: 104, endPoint y: 2801, distance: 286.3
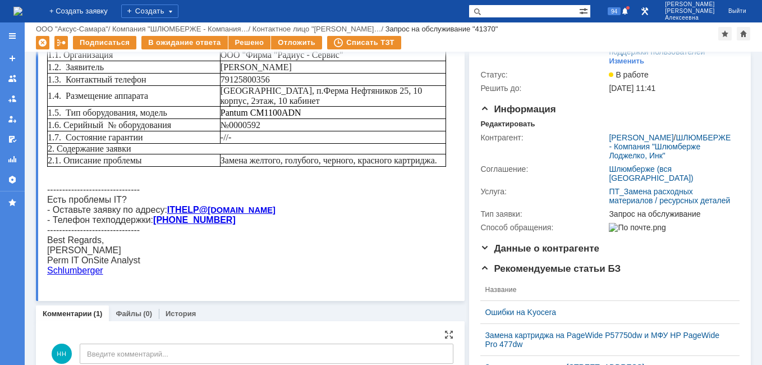
scroll to position [26, 0]
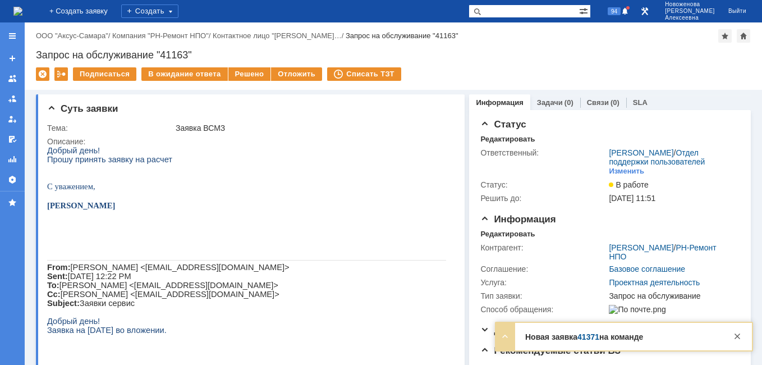
click at [589, 334] on link "41371" at bounding box center [588, 336] width 22 height 9
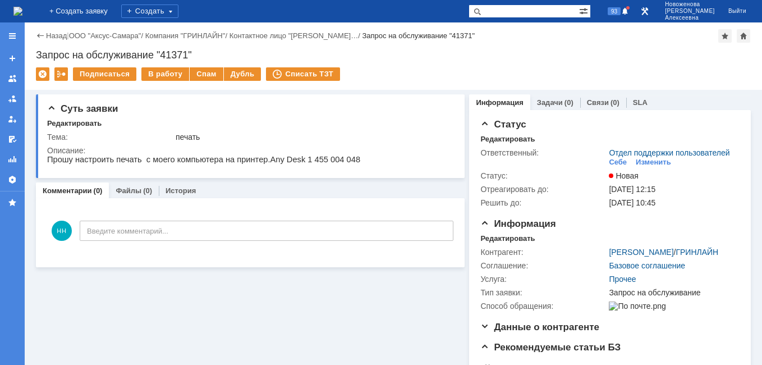
click at [22, 7] on img at bounding box center [17, 11] width 9 height 9
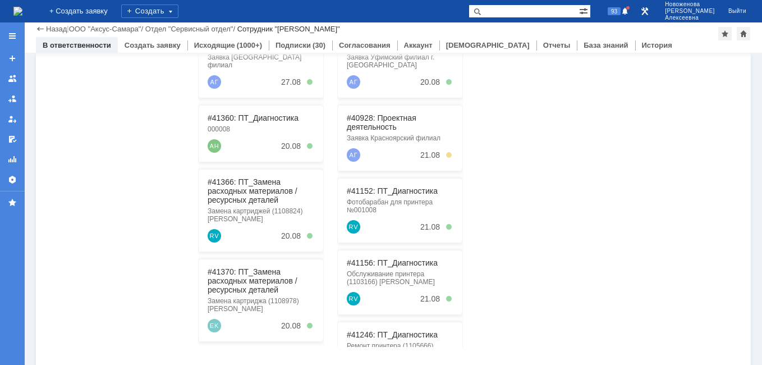
scroll to position [281, 0]
click at [258, 275] on link "#41370: ПТ_Замена расходных материалов / ресурсных деталей" at bounding box center [253, 280] width 90 height 27
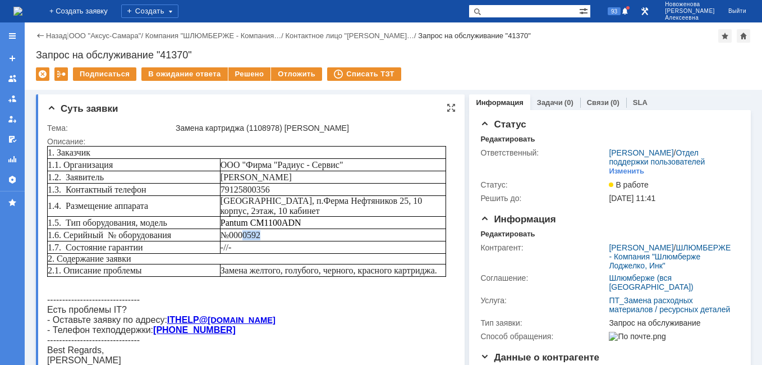
drag, startPoint x: 267, startPoint y: 232, endPoint x: 247, endPoint y: 232, distance: 19.6
click at [247, 232] on td "№0000592" at bounding box center [333, 235] width 226 height 12
copy span "0592"
click at [546, 104] on link "Задачи" at bounding box center [550, 102] width 26 height 8
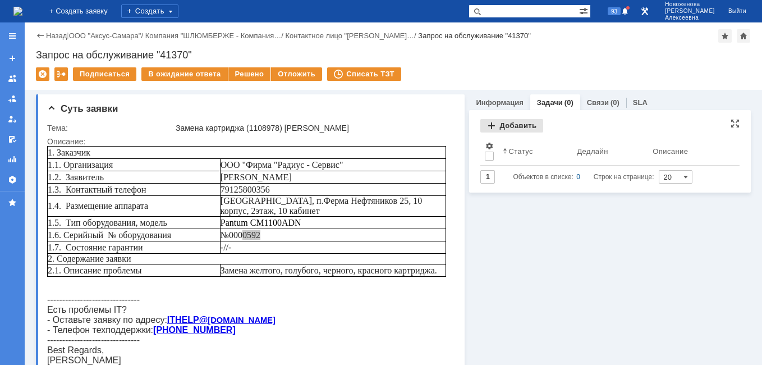
click at [510, 122] on div "Добавить" at bounding box center [511, 125] width 63 height 13
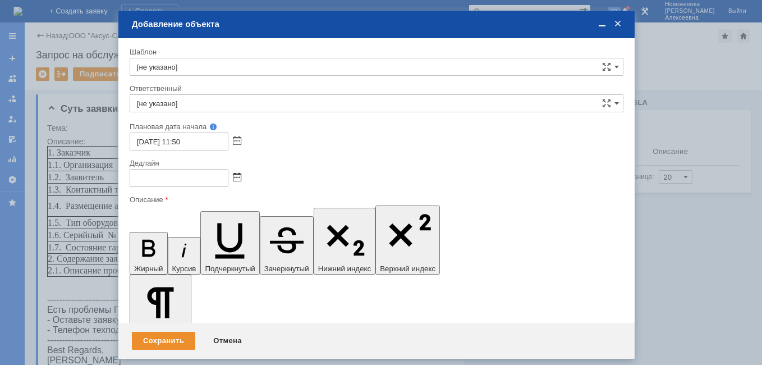
click at [239, 176] on span at bounding box center [237, 177] width 8 height 9
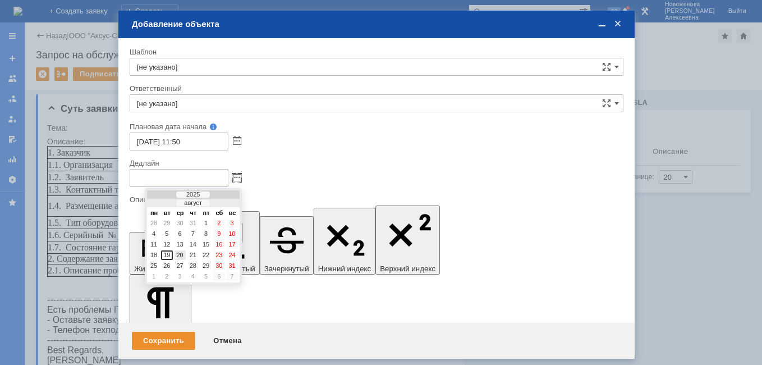
click at [177, 259] on div "20" at bounding box center [180, 255] width 11 height 10
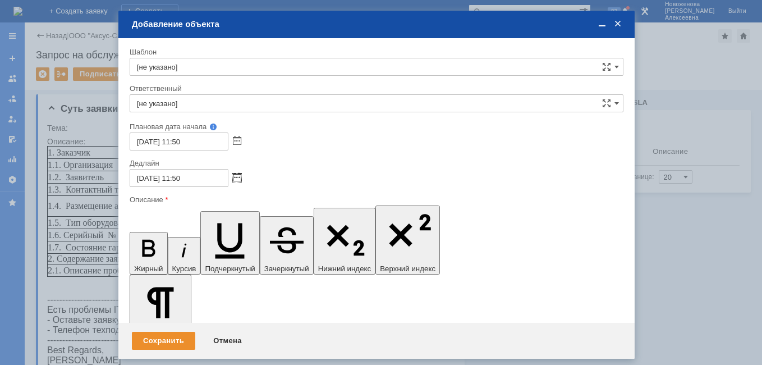
click at [240, 176] on span at bounding box center [237, 177] width 8 height 9
click at [184, 176] on input "[DATE] 11:50" at bounding box center [179, 178] width 99 height 18
type input "[DATE] 16:50"
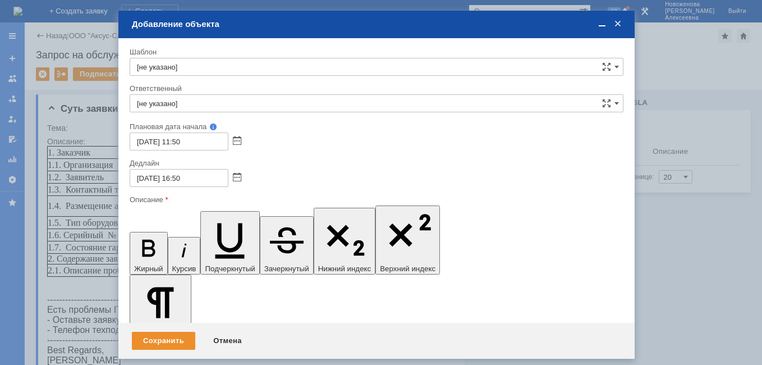
scroll to position [256, 4]
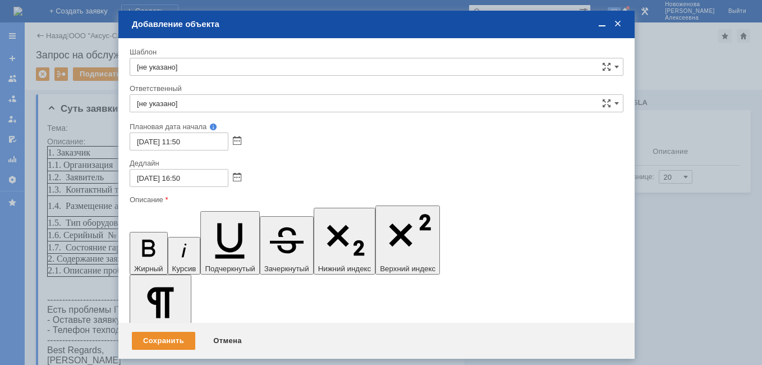
drag, startPoint x: 209, startPoint y: 3218, endPoint x: 264, endPoint y: 3424, distance: 213.3
click at [142, 240] on icon "button" at bounding box center [148, 248] width 13 height 17
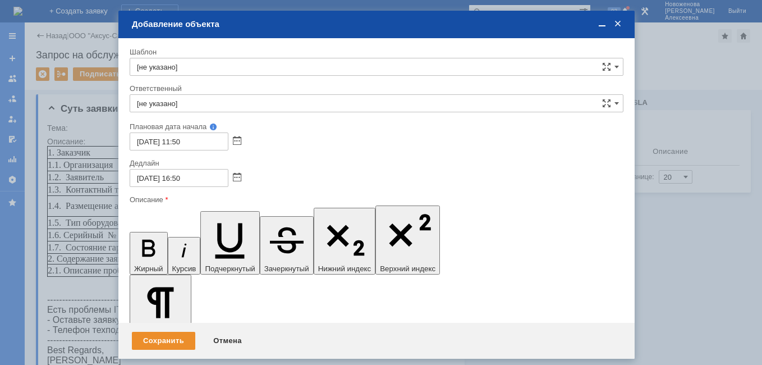
click at [599, 26] on span at bounding box center [602, 24] width 11 height 10
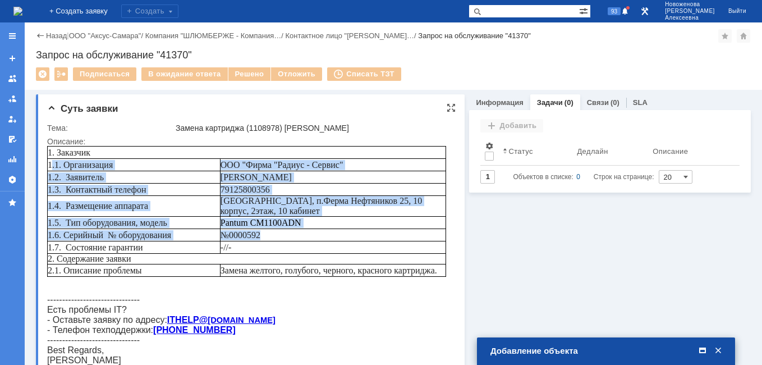
drag, startPoint x: 51, startPoint y: 164, endPoint x: 288, endPoint y: 235, distance: 247.7
click at [288, 235] on tbody "1. Заказчик 1.1. Организация ООО "Фирма "Радиус - Сервис" 1.2. Заявитель [PERSO…" at bounding box center [247, 211] width 398 height 130
copy tbody ".1. Организация ООО "Фирма "Радиус - Сервис" 1.2. Заявитель [PERSON_NAME] 1.3. …"
click at [703, 346] on span at bounding box center [702, 351] width 11 height 10
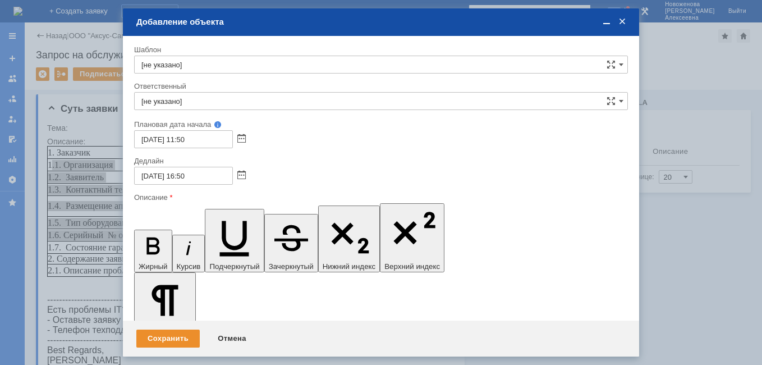
scroll to position [22, 7]
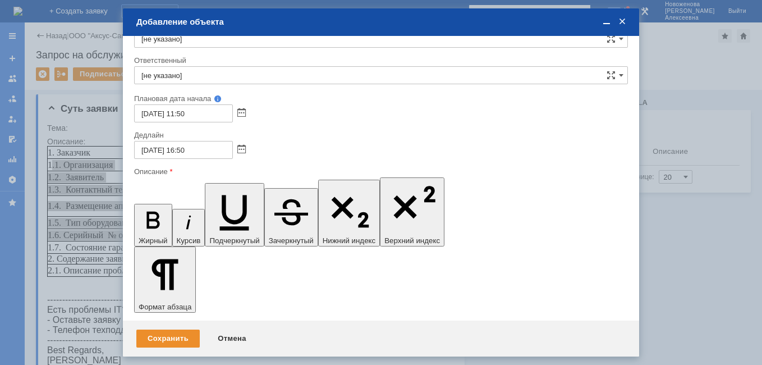
scroll to position [42, 0]
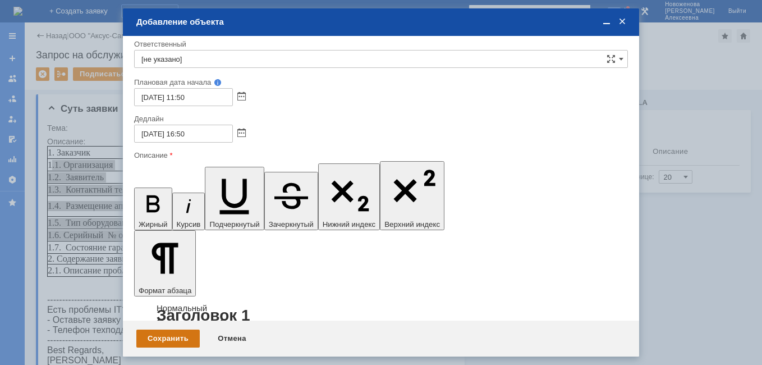
click at [157, 334] on div "Сохранить" at bounding box center [167, 338] width 63 height 18
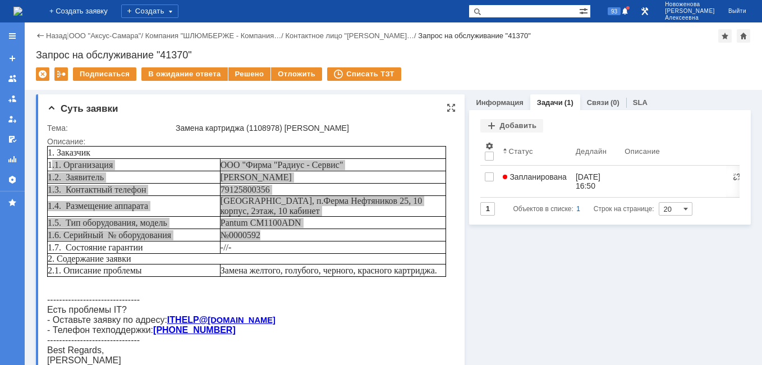
scroll to position [0, 0]
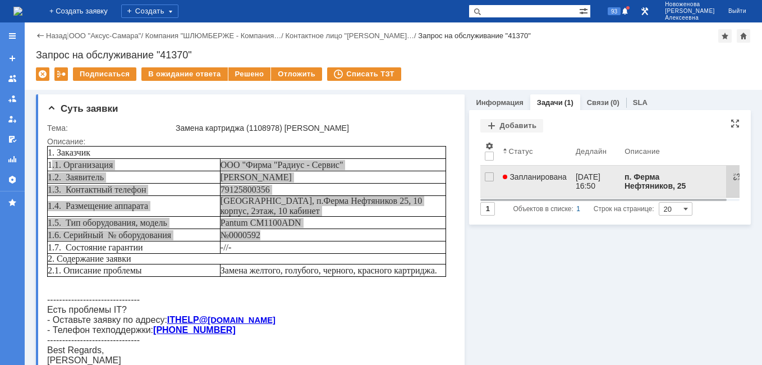
click at [547, 178] on span "Запланирована" at bounding box center [535, 176] width 64 height 9
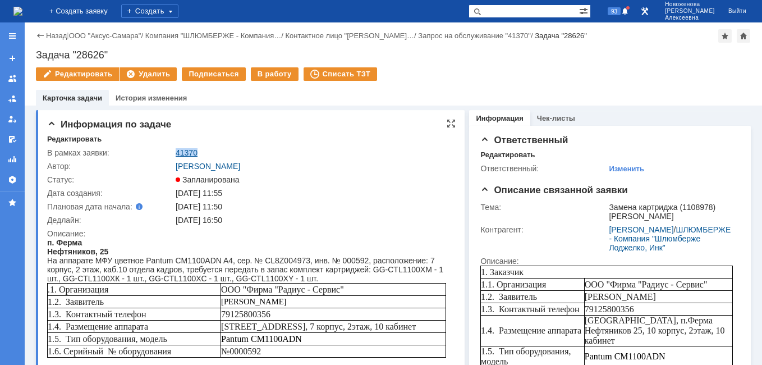
drag, startPoint x: 204, startPoint y: 152, endPoint x: 177, endPoint y: 150, distance: 27.0
click at [177, 150] on div "41370" at bounding box center [313, 152] width 274 height 9
copy link "41370"
drag, startPoint x: 122, startPoint y: 51, endPoint x: 34, endPoint y: 54, distance: 87.6
click at [34, 54] on div "Назад | ООО "Аксус-Самара" / Компания "ШЛЮМБЕРЖЕ - Компания… / Контактное лицо …" at bounding box center [393, 63] width 737 height 83
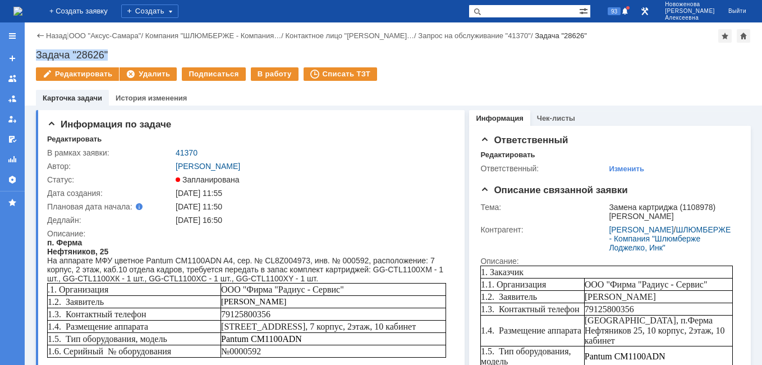
copy div "Задача "28626""
click at [527, 8] on input "text" at bounding box center [524, 10] width 111 height 13
paste input "28623"
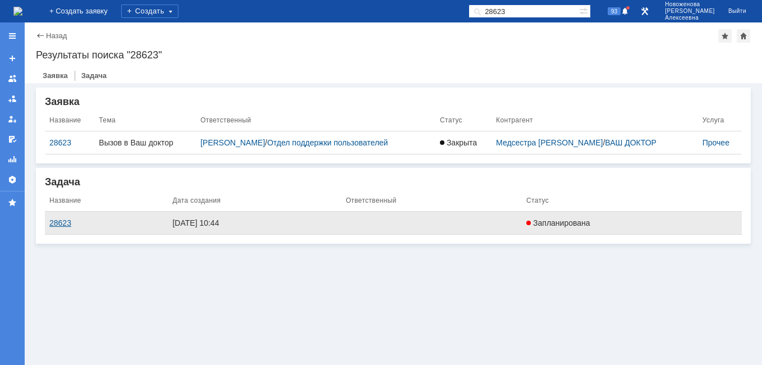
click at [54, 221] on div "28623" at bounding box center [106, 222] width 114 height 9
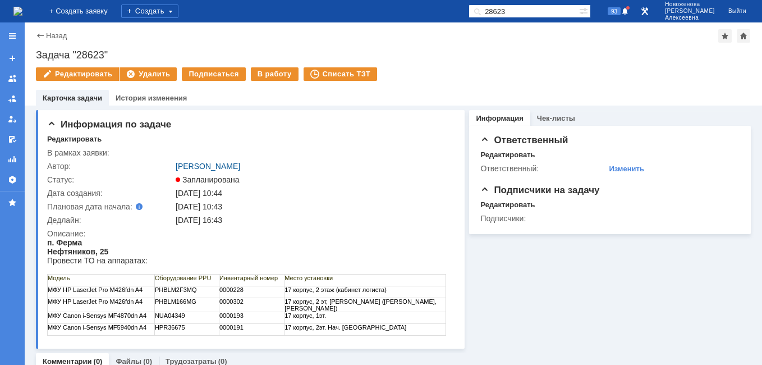
drag, startPoint x: 540, startPoint y: 11, endPoint x: 456, endPoint y: 15, distance: 83.7
click at [456, 15] on div "На домашнюю + Создать заявку Создать 28623 93 [PERSON_NAME]" at bounding box center [381, 11] width 762 height 22
paste input "0"
type input "28620"
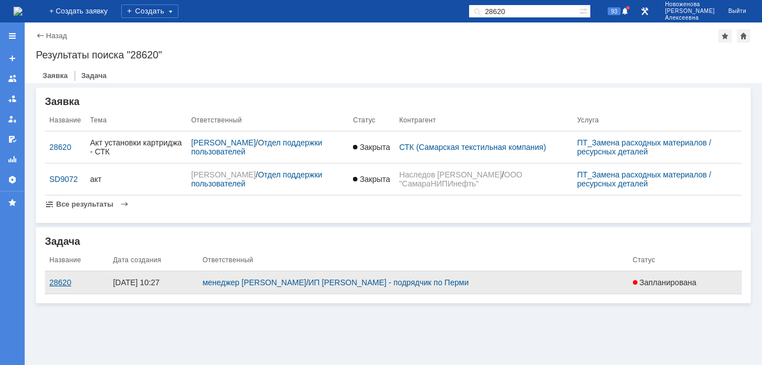
click at [52, 285] on div "28620" at bounding box center [76, 282] width 54 height 9
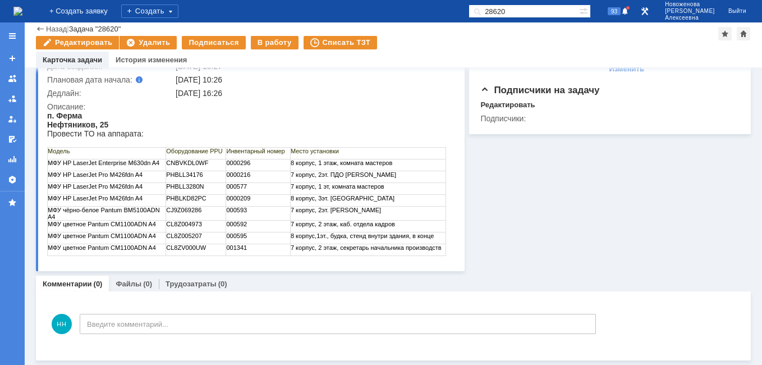
scroll to position [89, 0]
